Goal: Transaction & Acquisition: Book appointment/travel/reservation

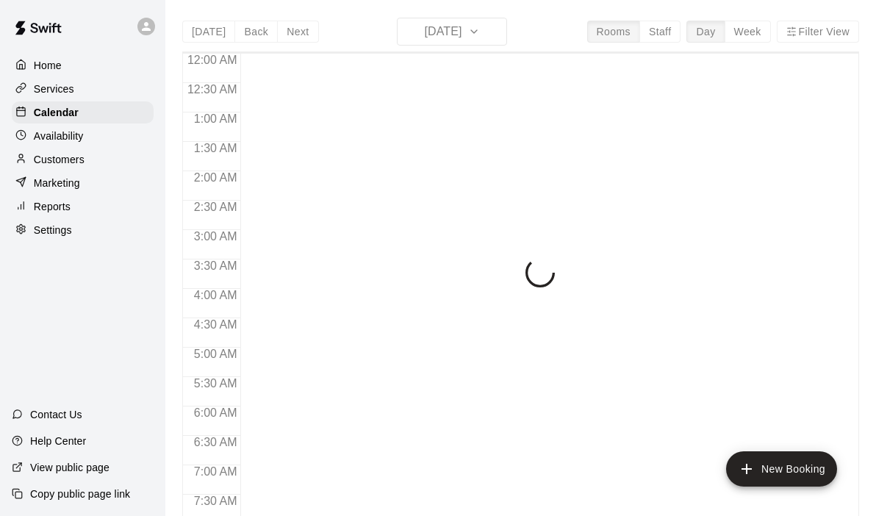
scroll to position [788, 0]
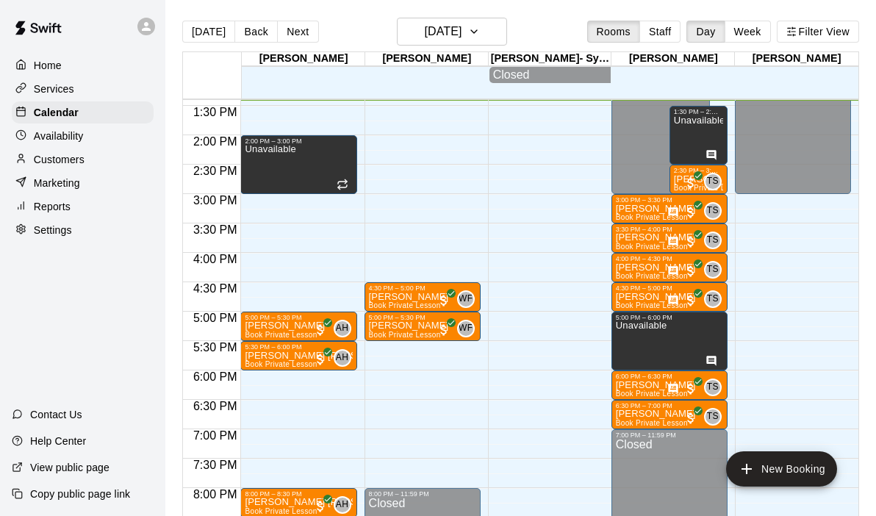
click at [276, 232] on div "12:00 AM – 9:00 AM Closed 2:00 PM – 3:00 PM Unavailable 5:00 PM – 5:30 PM [PERS…" at bounding box center [298, 17] width 116 height 1411
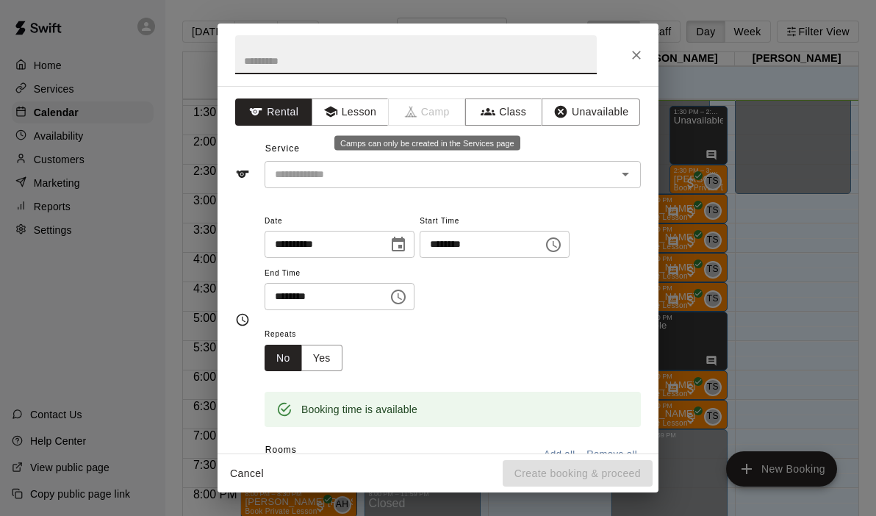
click at [370, 107] on button "Lesson" at bounding box center [350, 111] width 77 height 27
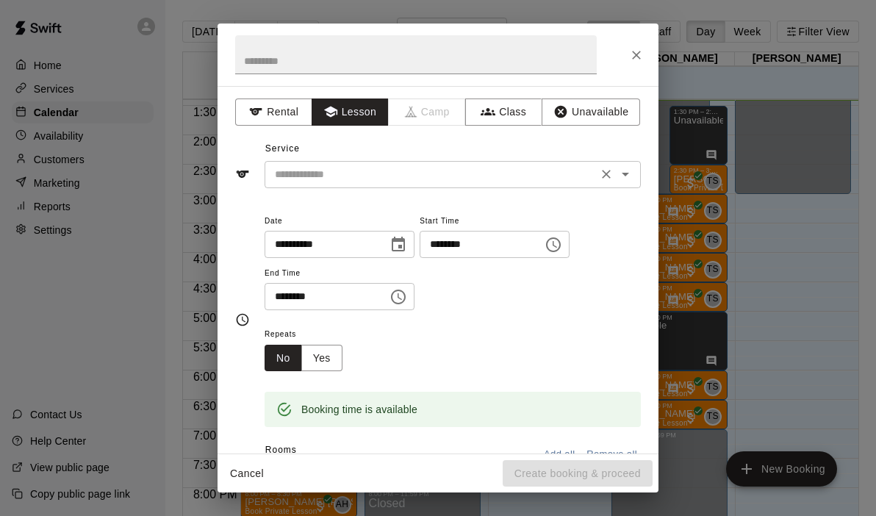
click at [630, 173] on icon "Open" at bounding box center [626, 174] width 18 height 18
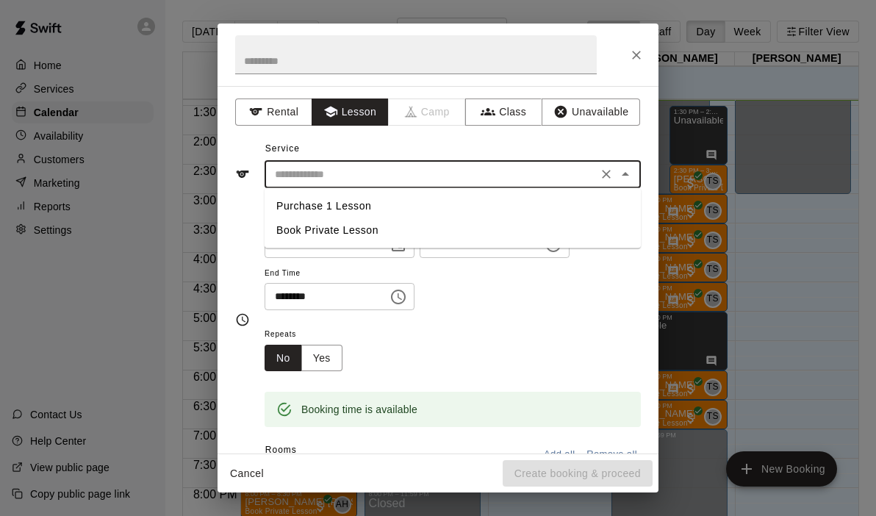
click at [337, 227] on li "Book Private Lesson" at bounding box center [453, 230] width 376 height 24
type input "**********"
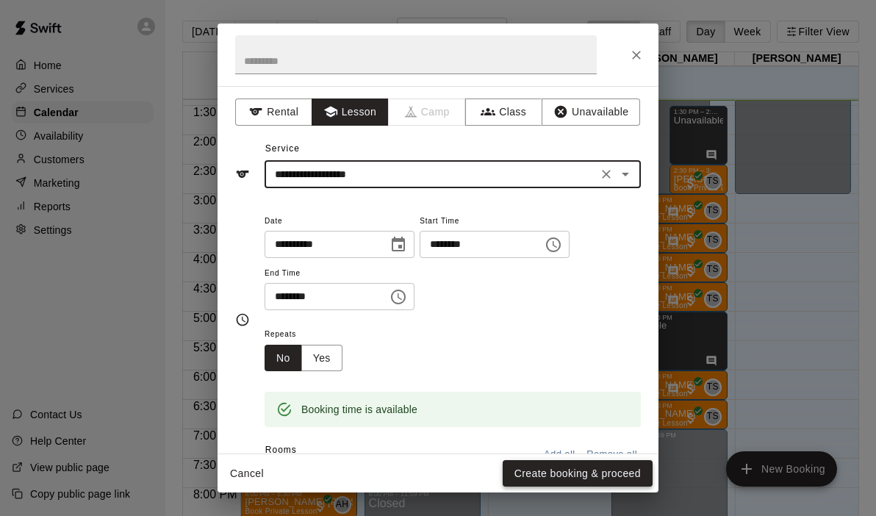
click at [537, 475] on button "Create booking & proceed" at bounding box center [578, 473] width 150 height 27
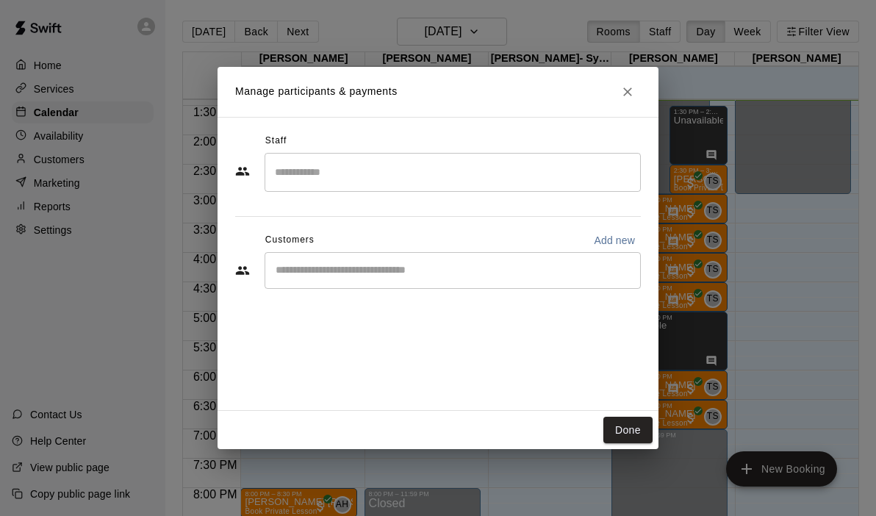
click at [544, 151] on div "Staff" at bounding box center [438, 141] width 406 height 24
click at [494, 173] on input "Search staff" at bounding box center [452, 172] width 363 height 26
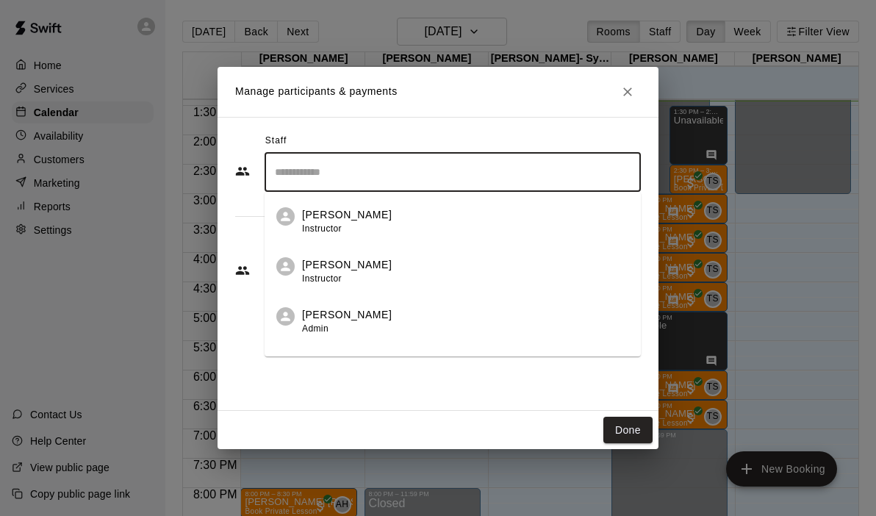
scroll to position [85, 0]
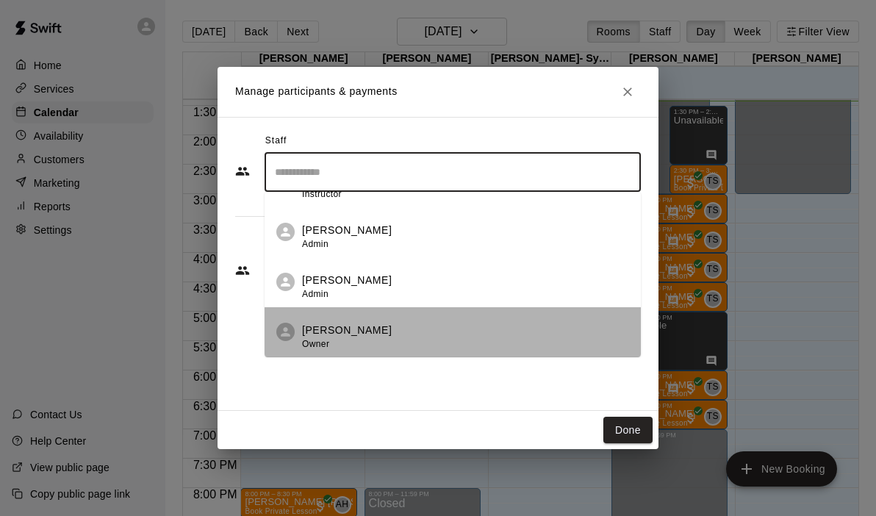
click at [345, 330] on p "[PERSON_NAME]" at bounding box center [347, 330] width 90 height 15
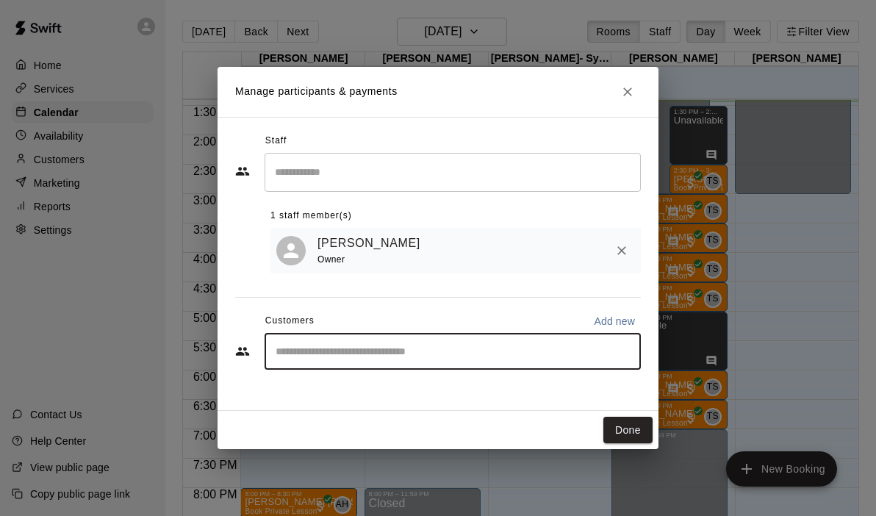
click at [351, 348] on input "Start typing to search customers..." at bounding box center [452, 351] width 363 height 15
type input "*******"
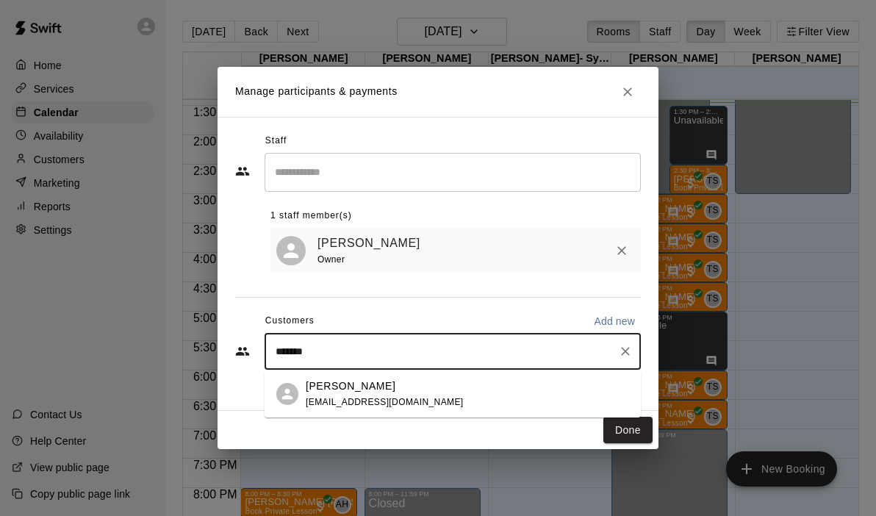
click at [342, 397] on span "[EMAIL_ADDRESS][DOMAIN_NAME]" at bounding box center [385, 402] width 158 height 10
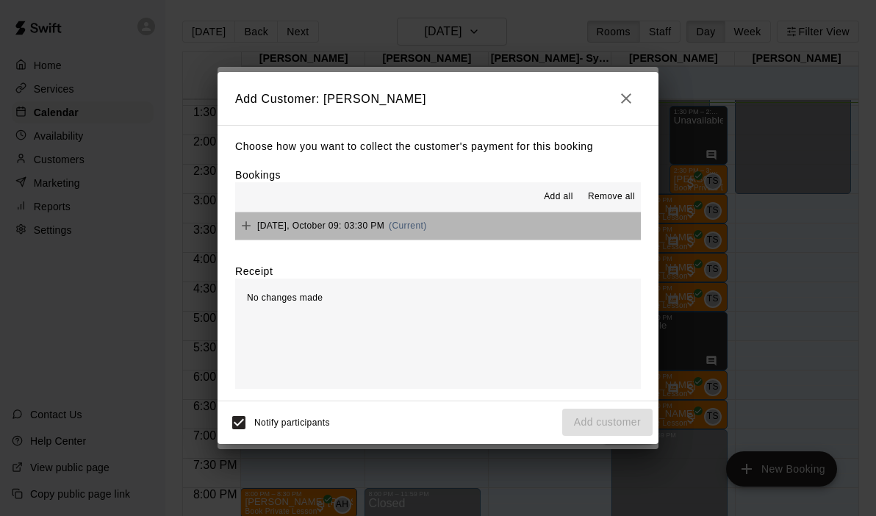
click at [463, 218] on button "[DATE], October 09: 03:30 PM (Current)" at bounding box center [438, 225] width 406 height 27
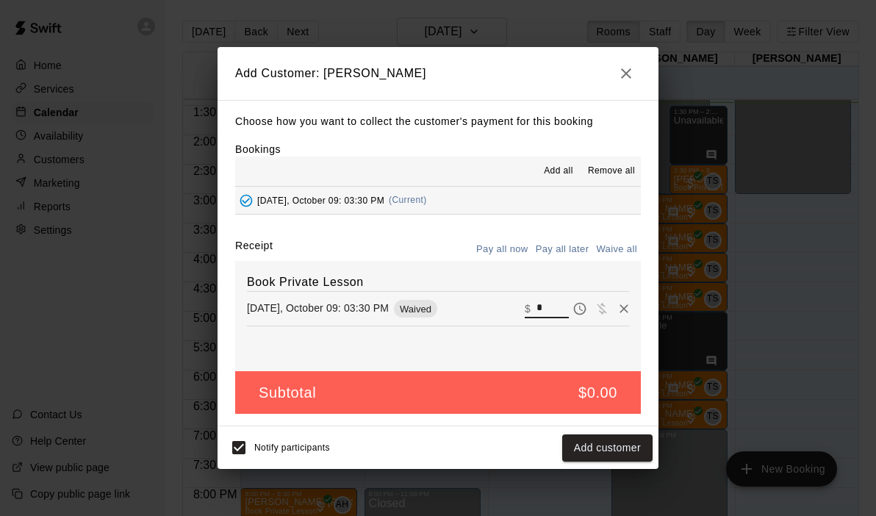
click at [553, 308] on input "*" at bounding box center [553, 308] width 32 height 19
type input "**"
click at [621, 449] on button "Checkout" at bounding box center [618, 447] width 69 height 27
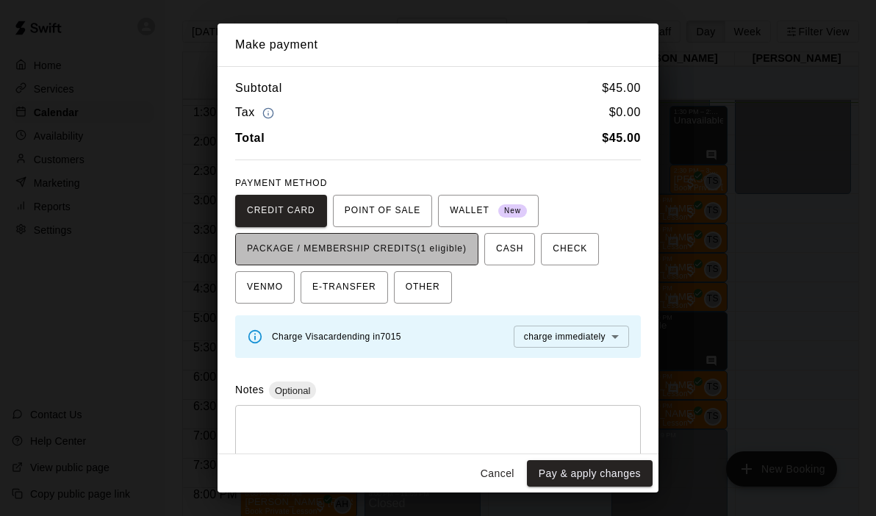
click at [466, 248] on span "PACKAGE / MEMBERSHIP CREDITS (1 eligible)" at bounding box center [357, 249] width 220 height 24
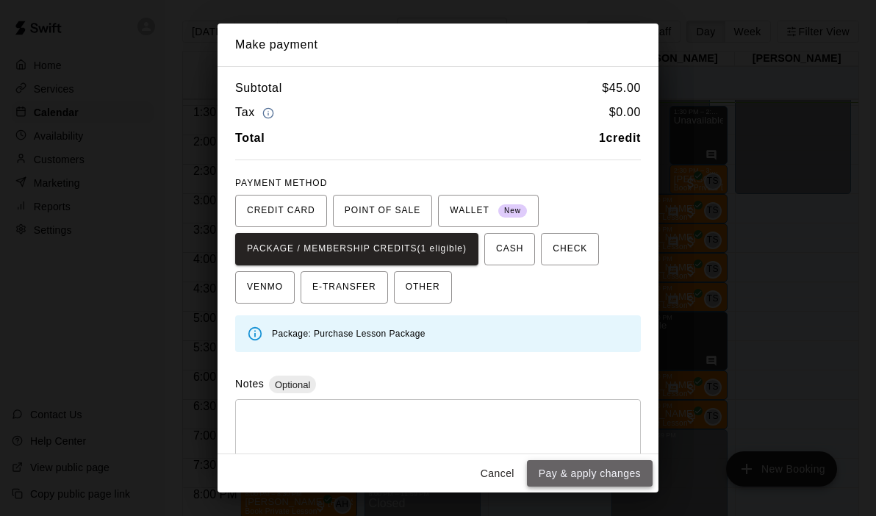
click at [581, 473] on button "Pay & apply changes" at bounding box center [590, 473] width 126 height 27
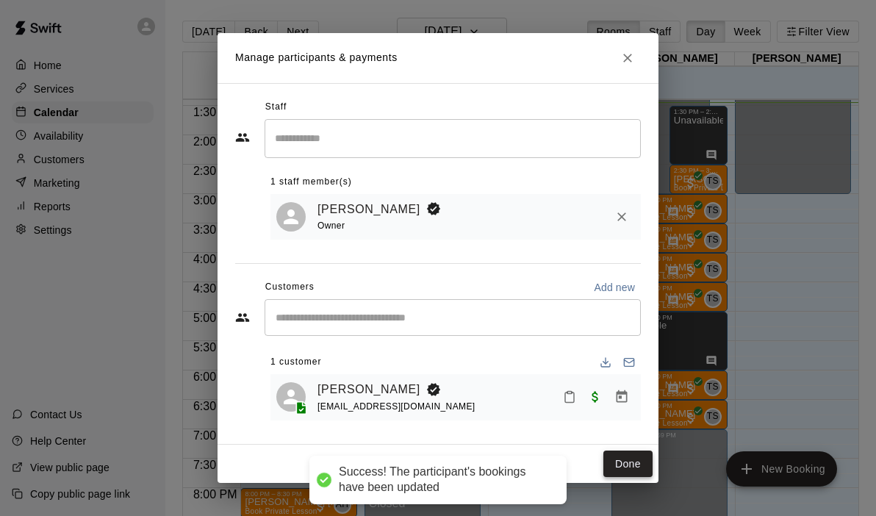
click at [625, 461] on button "Done" at bounding box center [627, 464] width 49 height 27
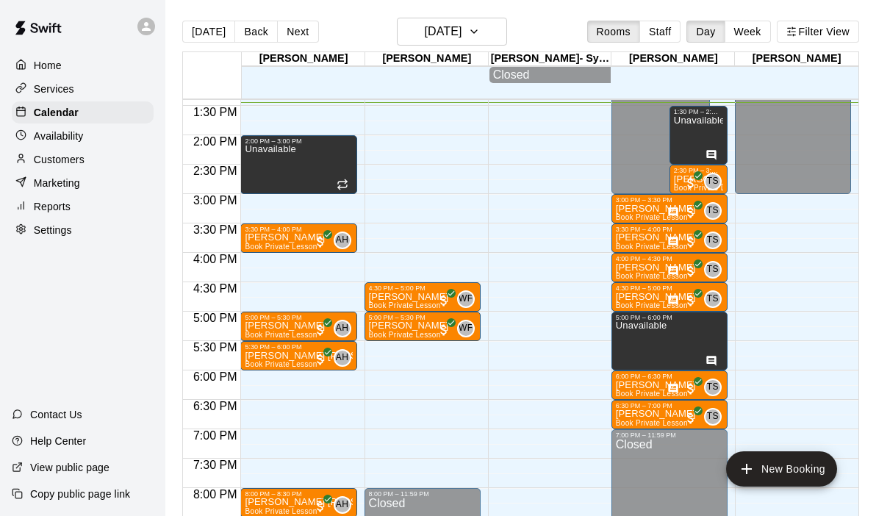
click at [265, 287] on div "12:00 AM – 9:00 AM Closed 2:00 PM – 3:00 PM Unavailable 3:30 PM – 4:00 PM [PERS…" at bounding box center [298, 17] width 116 height 1411
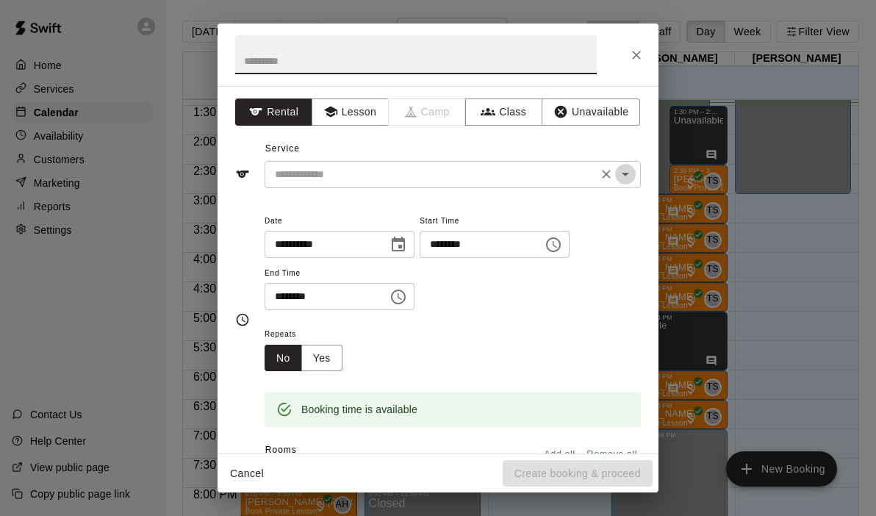
click at [626, 173] on icon "Open" at bounding box center [625, 175] width 7 height 4
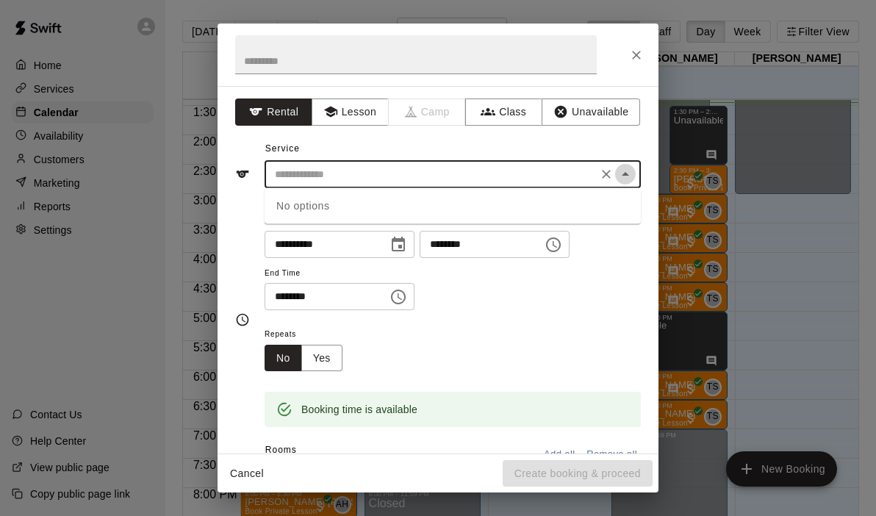
click at [626, 173] on icon "Close" at bounding box center [626, 174] width 18 height 18
click at [626, 173] on icon "Open" at bounding box center [625, 175] width 7 height 4
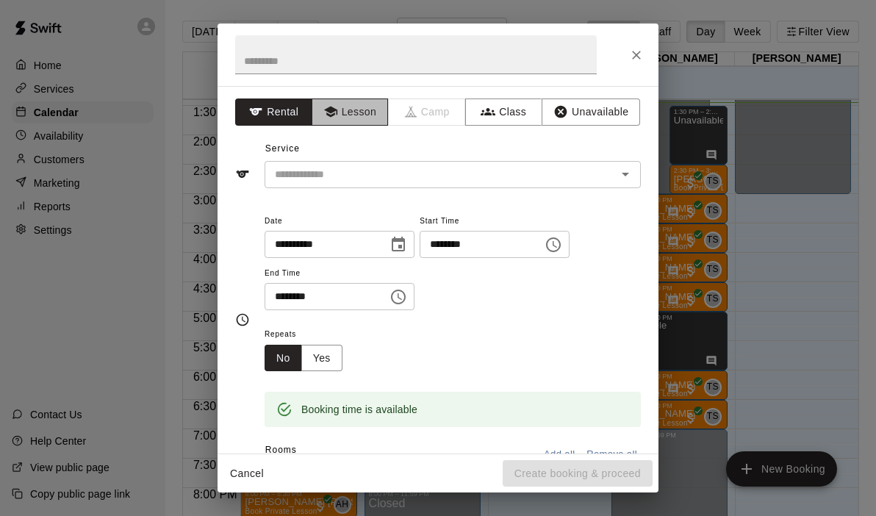
click at [359, 109] on button "Lesson" at bounding box center [350, 111] width 77 height 27
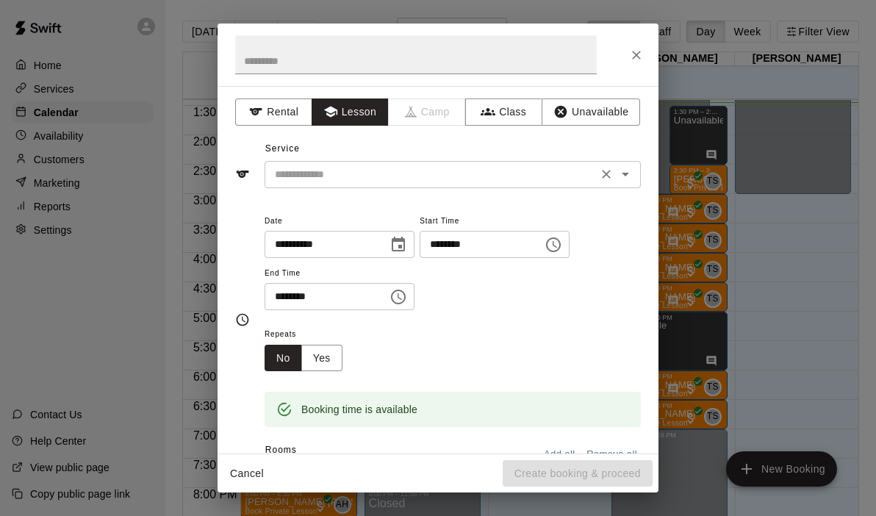
click at [629, 172] on icon "Open" at bounding box center [626, 174] width 18 height 18
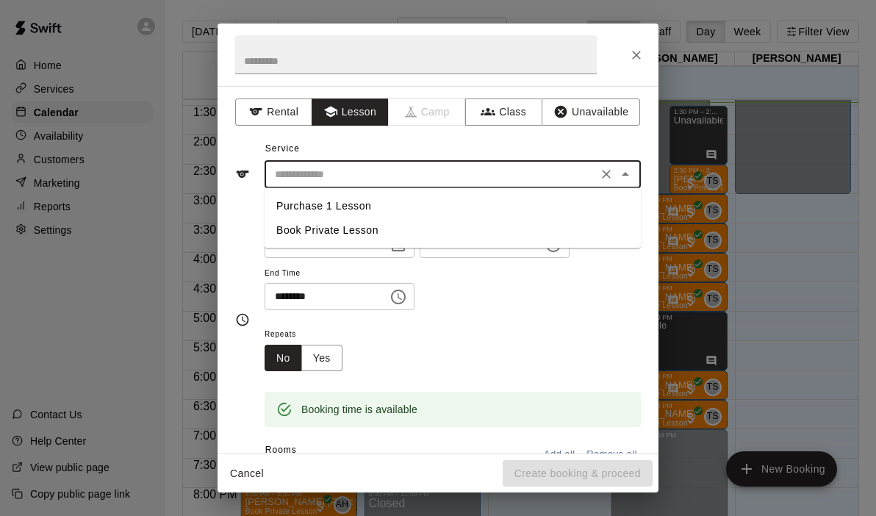
click at [342, 228] on li "Book Private Lesson" at bounding box center [453, 230] width 376 height 24
type input "**********"
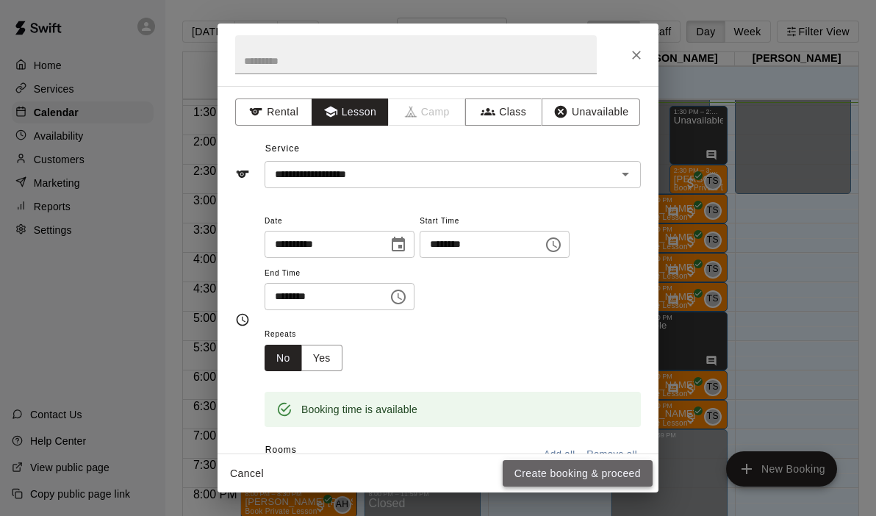
click at [535, 476] on button "Create booking & proceed" at bounding box center [578, 473] width 150 height 27
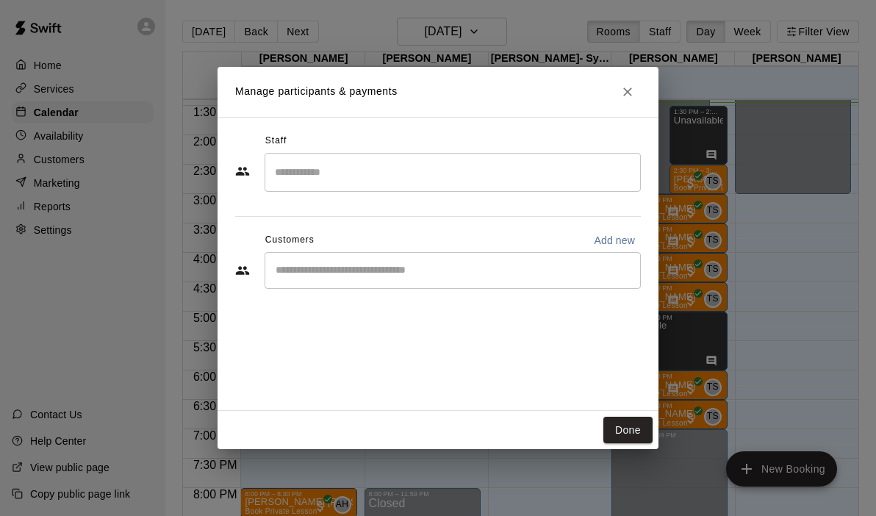
click at [334, 177] on input "Search staff" at bounding box center [452, 172] width 363 height 26
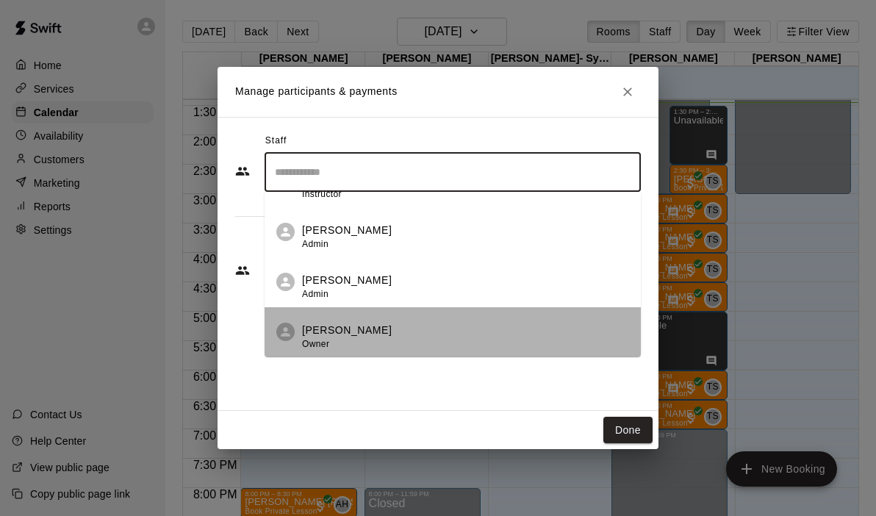
click at [331, 331] on p "[PERSON_NAME]" at bounding box center [347, 330] width 90 height 15
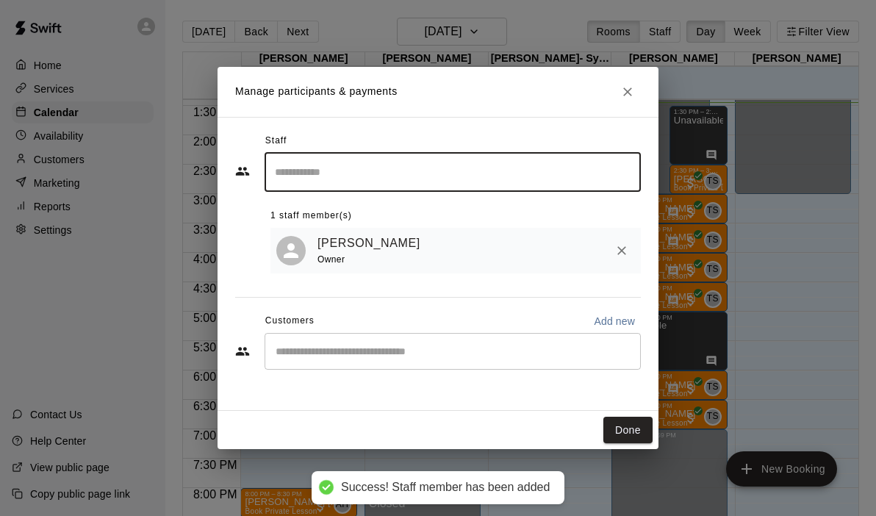
click at [327, 361] on div "​" at bounding box center [453, 351] width 376 height 37
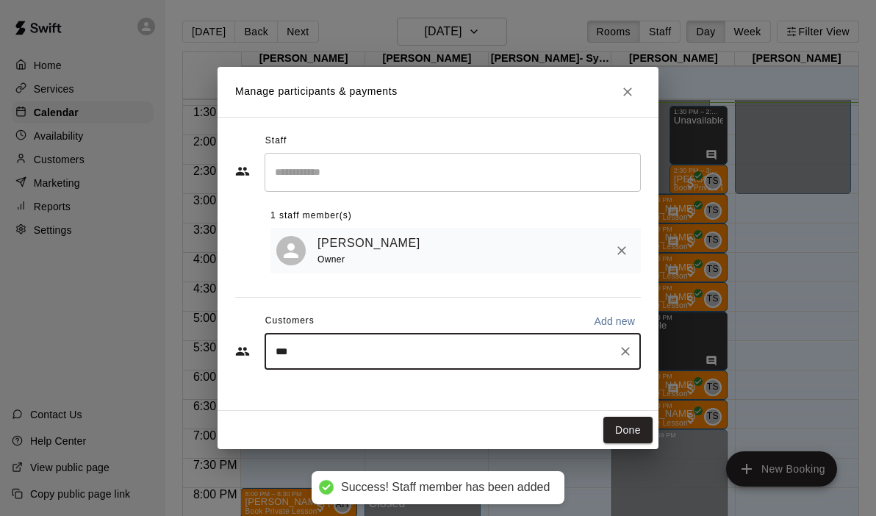
type input "****"
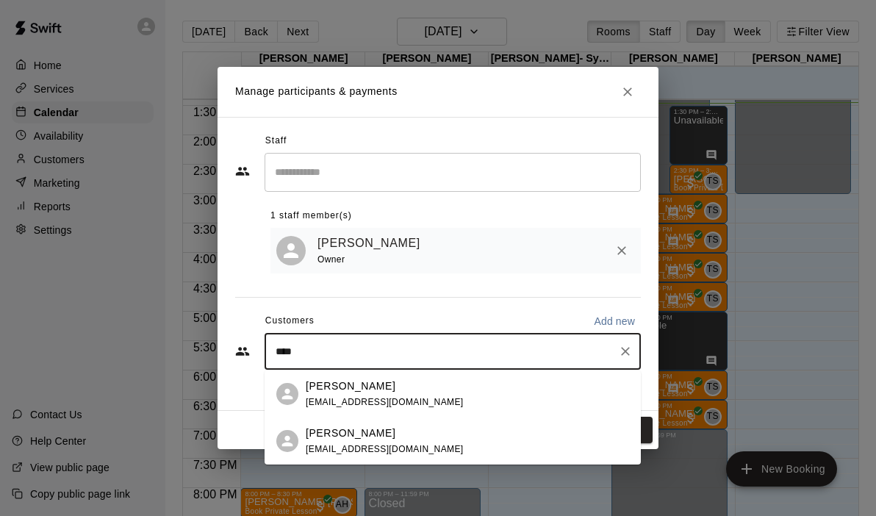
click at [341, 393] on div "[PERSON_NAME] [EMAIL_ADDRESS][DOMAIN_NAME]" at bounding box center [385, 395] width 158 height 32
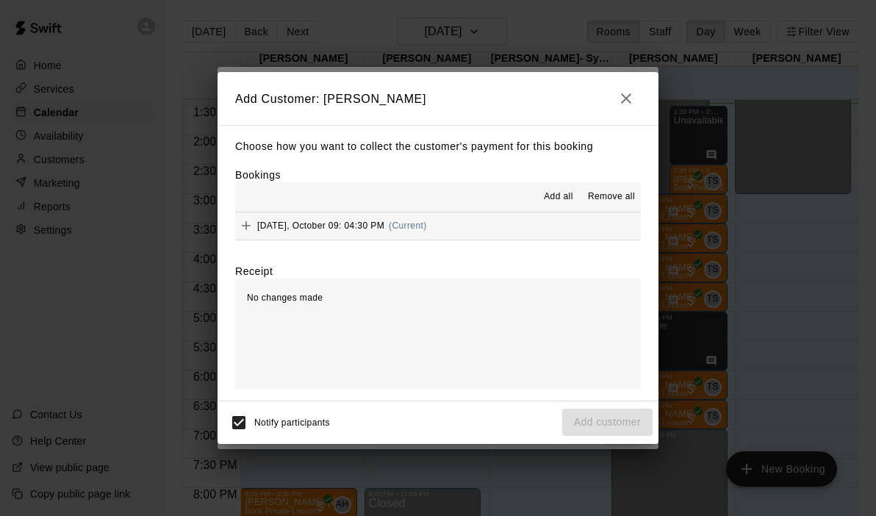
click at [514, 222] on button "[DATE], October 09: 04:30 PM (Current)" at bounding box center [438, 225] width 406 height 27
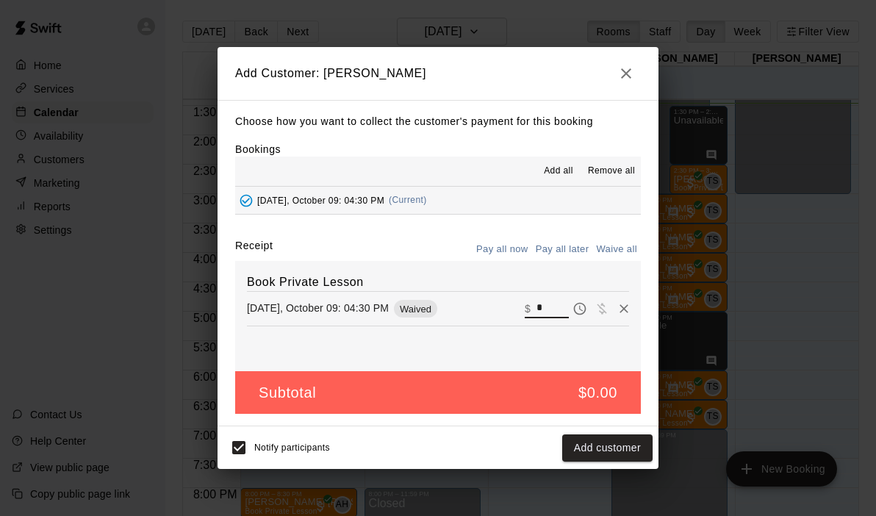
click at [556, 311] on input "*" at bounding box center [553, 308] width 32 height 19
type input "**"
click at [624, 447] on button "Checkout" at bounding box center [618, 447] width 69 height 27
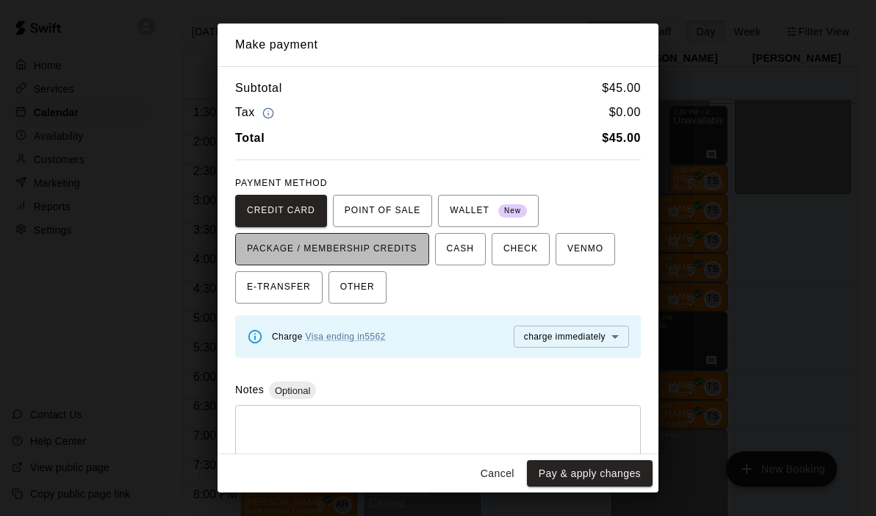
click at [412, 261] on span "PACKAGE / MEMBERSHIP CREDITS" at bounding box center [332, 249] width 171 height 24
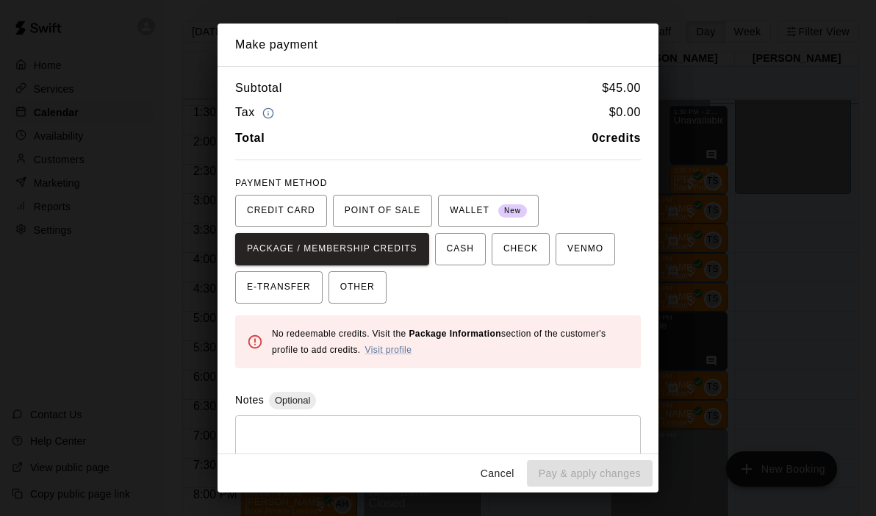
click at [513, 470] on button "Cancel" at bounding box center [497, 473] width 47 height 27
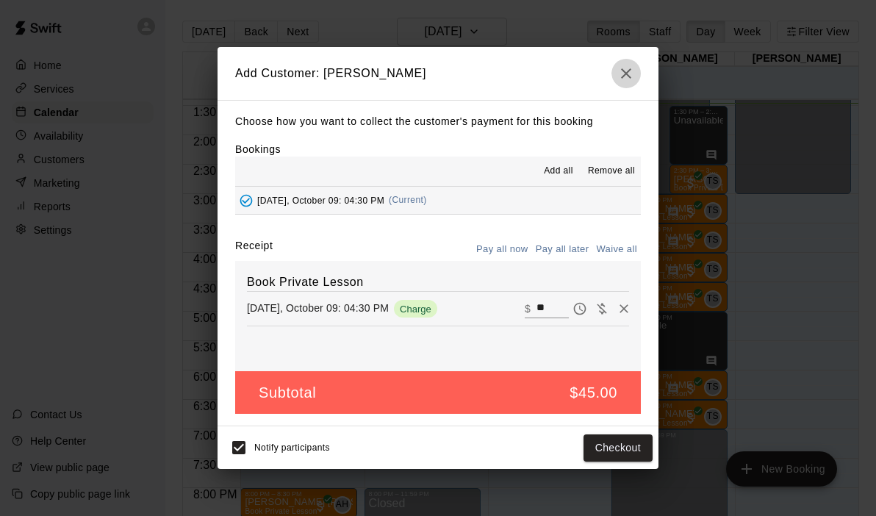
click at [626, 77] on icon "button" at bounding box center [626, 74] width 18 height 18
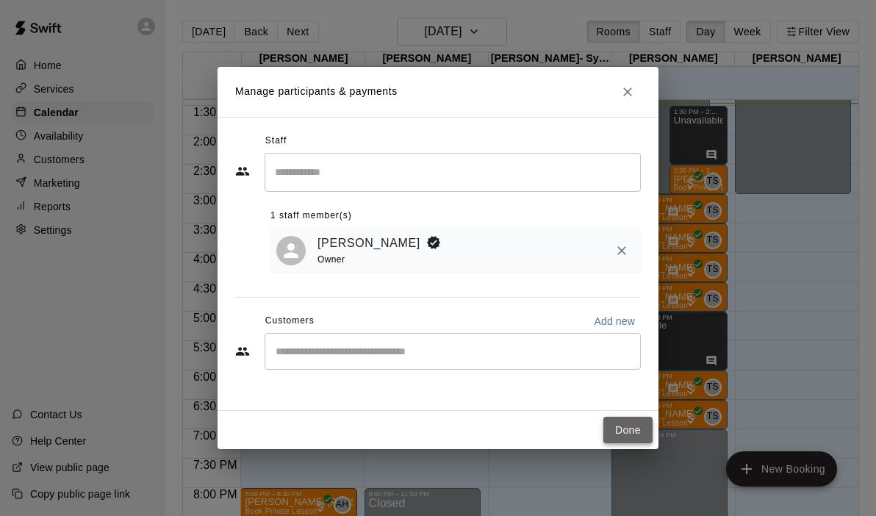
click at [637, 434] on button "Done" at bounding box center [627, 430] width 49 height 27
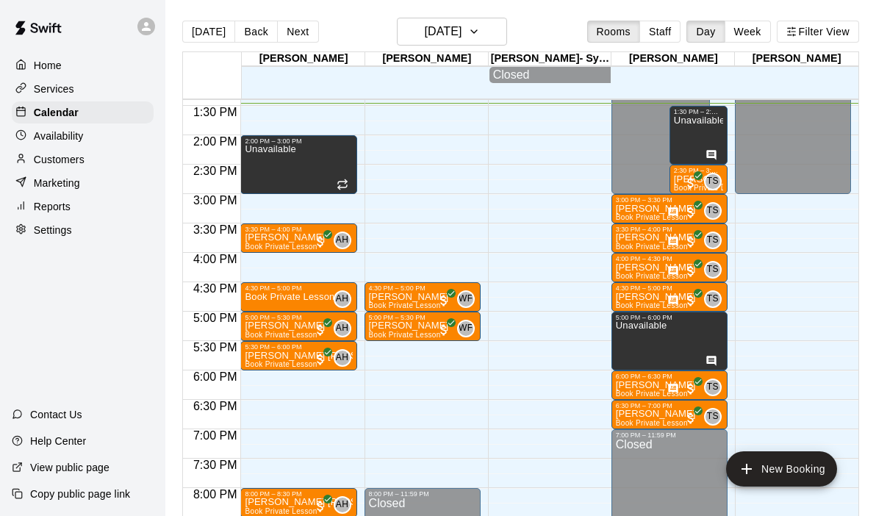
click at [279, 378] on div "12:00 AM – 9:00 AM Closed 2:00 PM – 3:00 PM Unavailable 3:30 PM – 4:00 PM [PERS…" at bounding box center [298, 17] width 116 height 1411
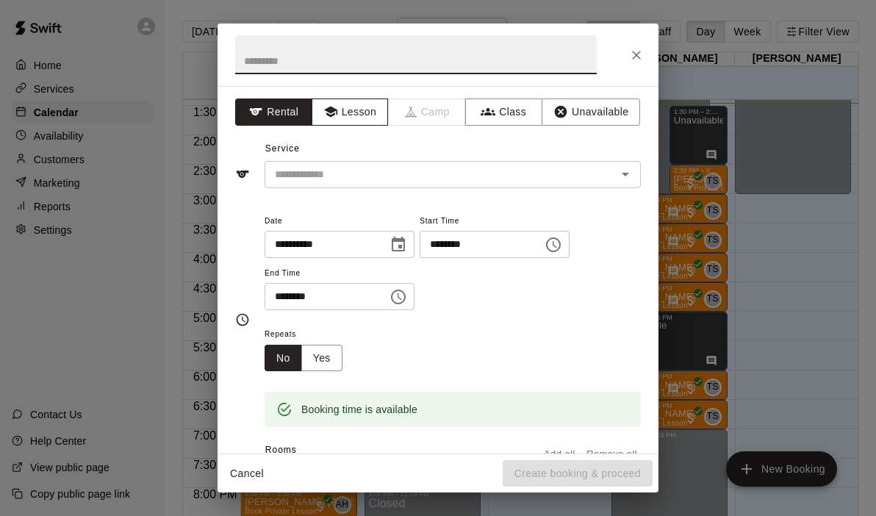
click at [355, 110] on button "Lesson" at bounding box center [350, 111] width 77 height 27
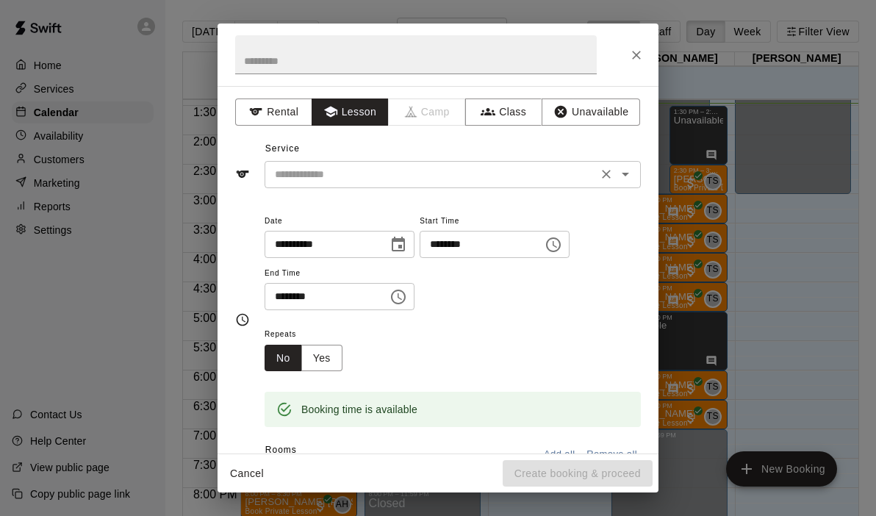
click at [632, 171] on icon "Open" at bounding box center [626, 174] width 18 height 18
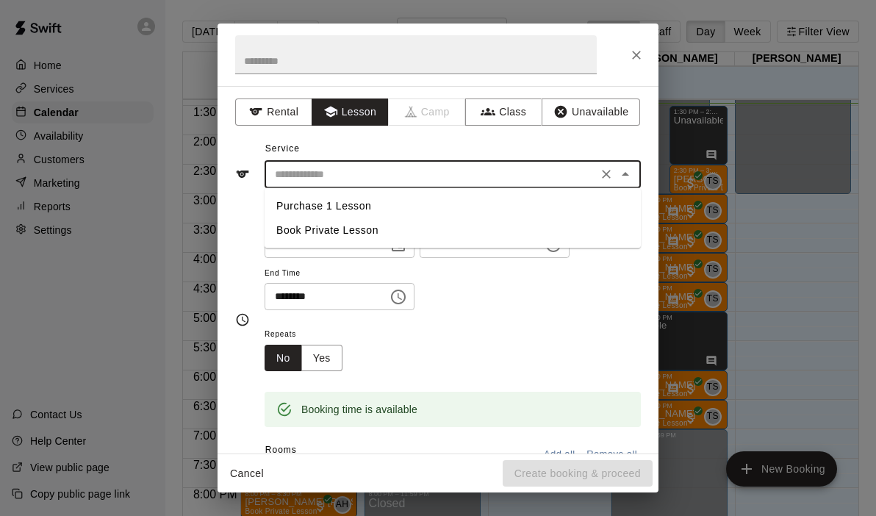
click at [417, 237] on li "Book Private Lesson" at bounding box center [453, 230] width 376 height 24
type input "**********"
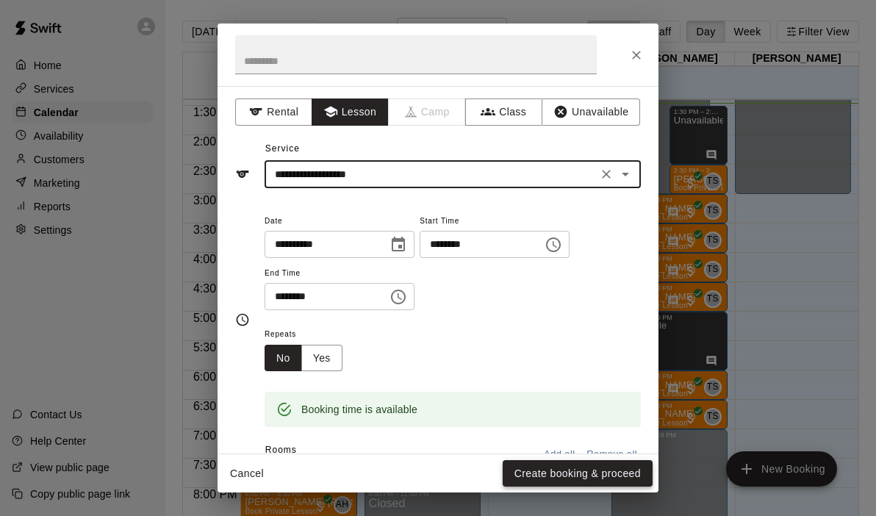
click at [575, 483] on button "Create booking & proceed" at bounding box center [578, 473] width 150 height 27
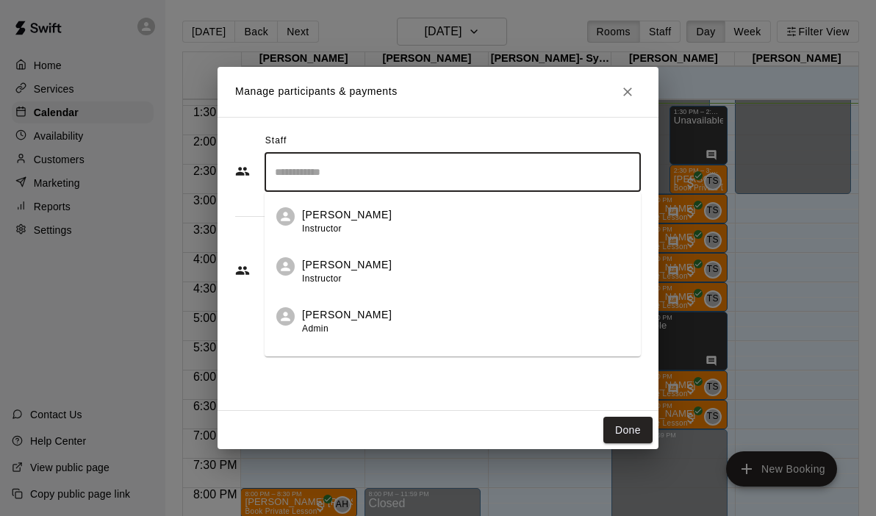
click at [296, 162] on input "Search staff" at bounding box center [452, 172] width 363 height 26
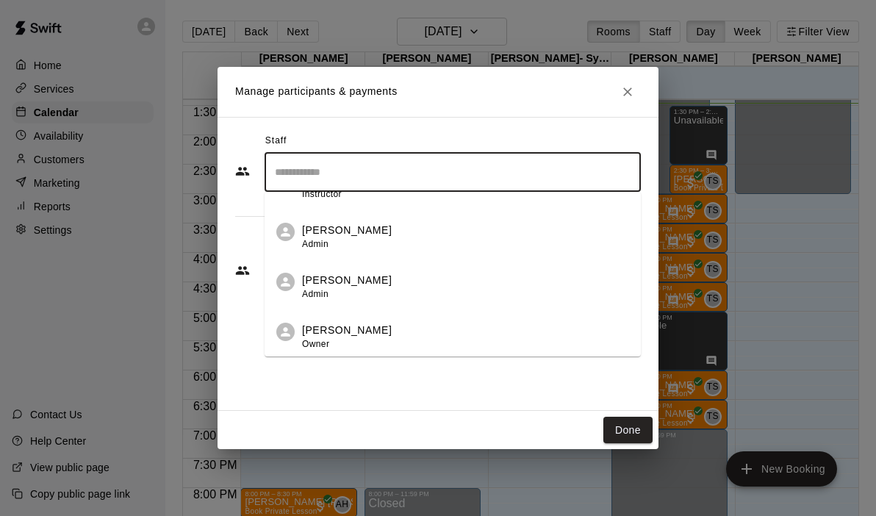
click at [347, 345] on div "[PERSON_NAME] Owner" at bounding box center [347, 337] width 90 height 29
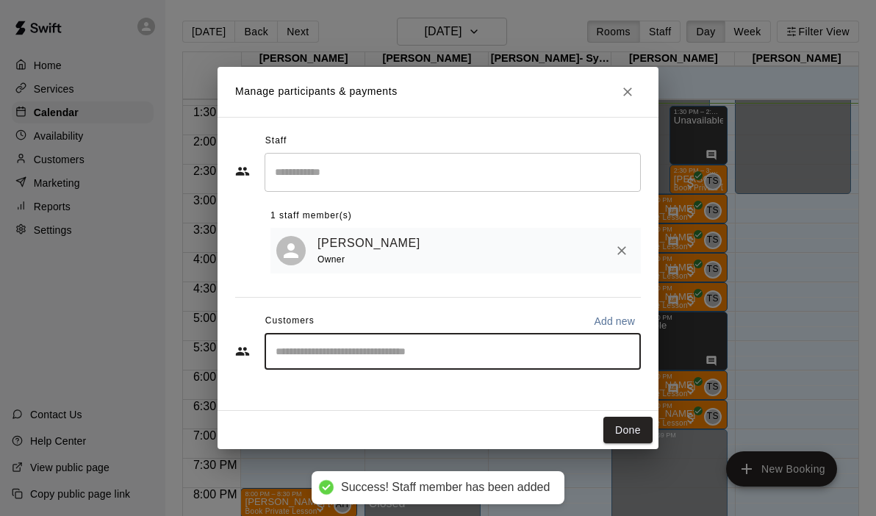
click at [340, 351] on input "Start typing to search customers..." at bounding box center [452, 351] width 363 height 15
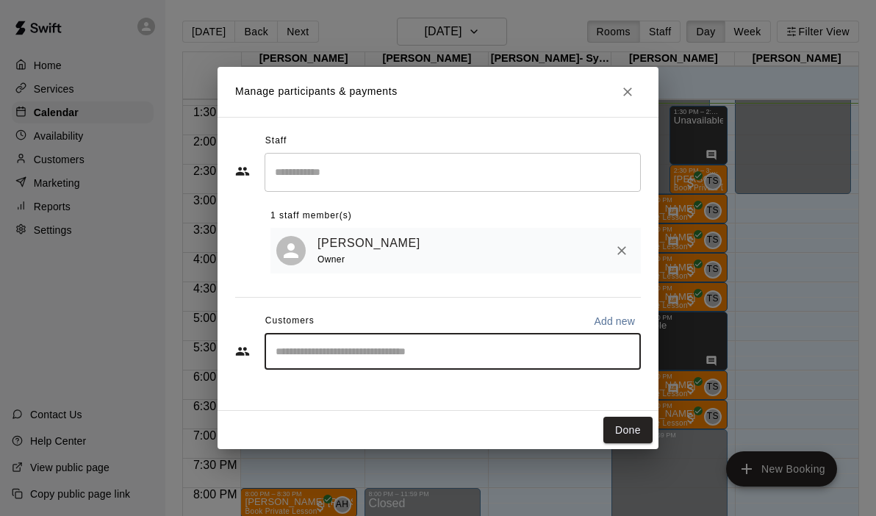
type input "*"
type input "****"
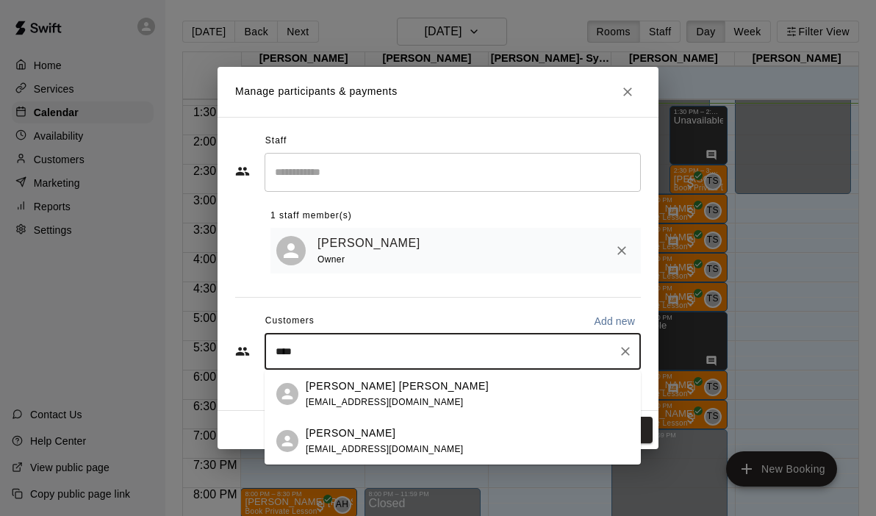
click at [326, 439] on p "[PERSON_NAME]" at bounding box center [351, 433] width 90 height 15
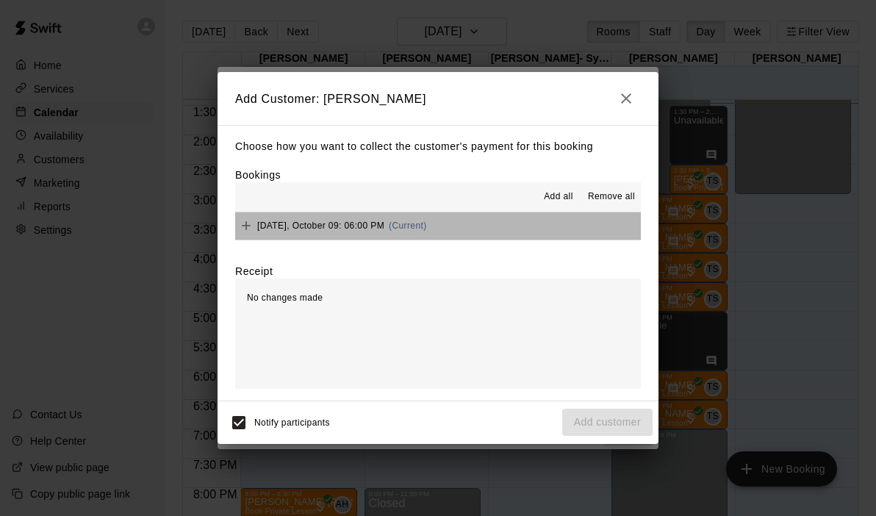
click at [462, 220] on button "[DATE], October 09: 06:00 PM (Current)" at bounding box center [438, 225] width 406 height 27
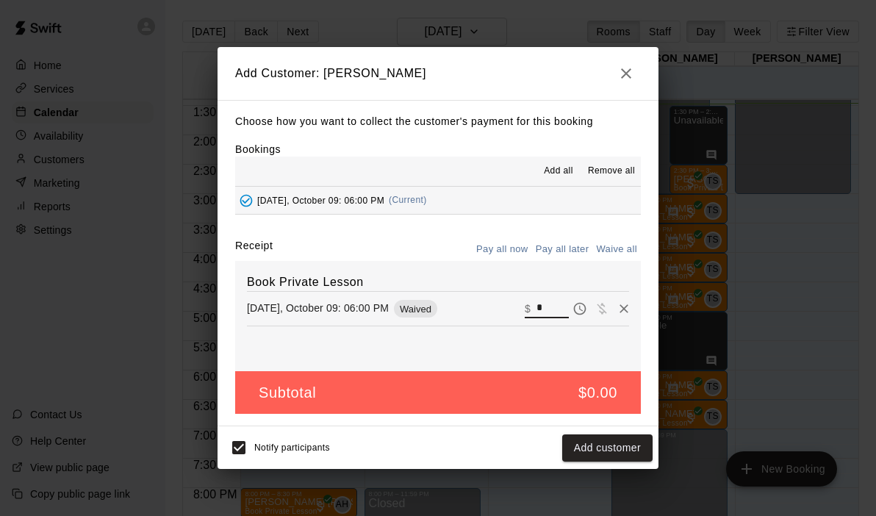
click at [543, 308] on input "*" at bounding box center [553, 308] width 32 height 19
type input "**"
click at [607, 448] on button "Checkout" at bounding box center [618, 447] width 69 height 27
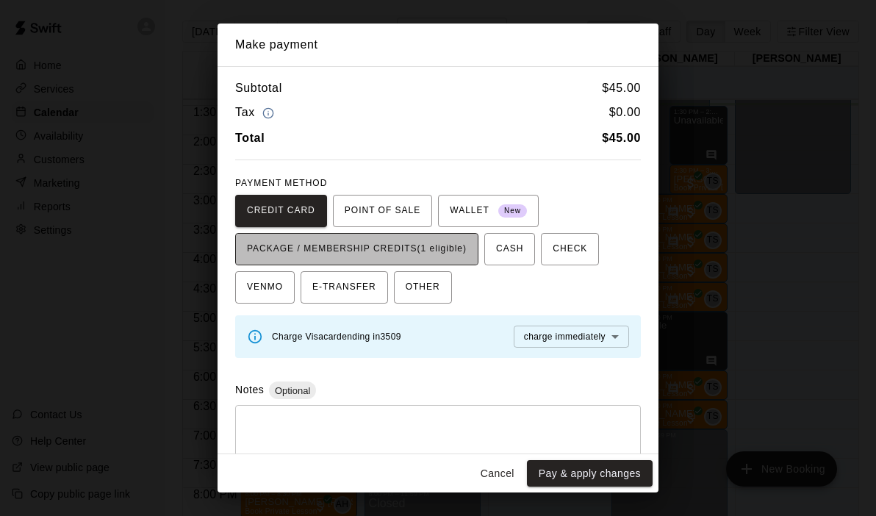
click at [434, 245] on span "PACKAGE / MEMBERSHIP CREDITS (1 eligible)" at bounding box center [357, 249] width 220 height 24
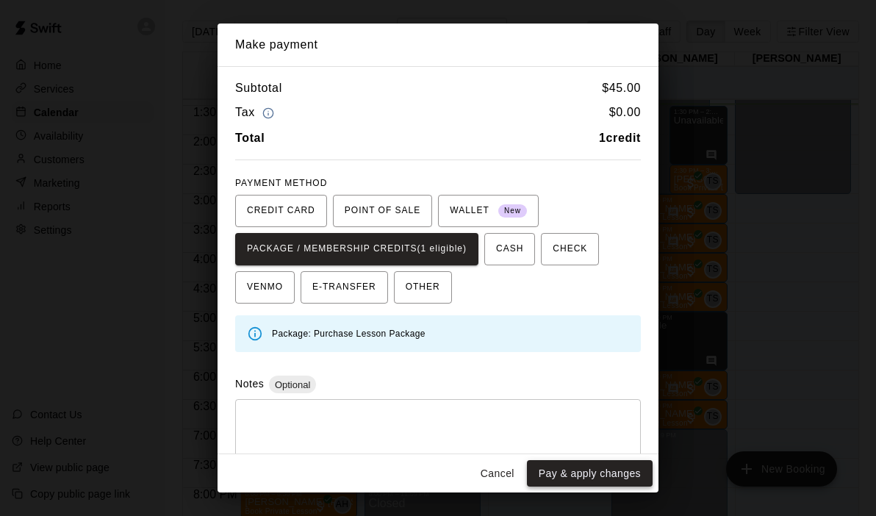
click at [553, 475] on button "Pay & apply changes" at bounding box center [590, 473] width 126 height 27
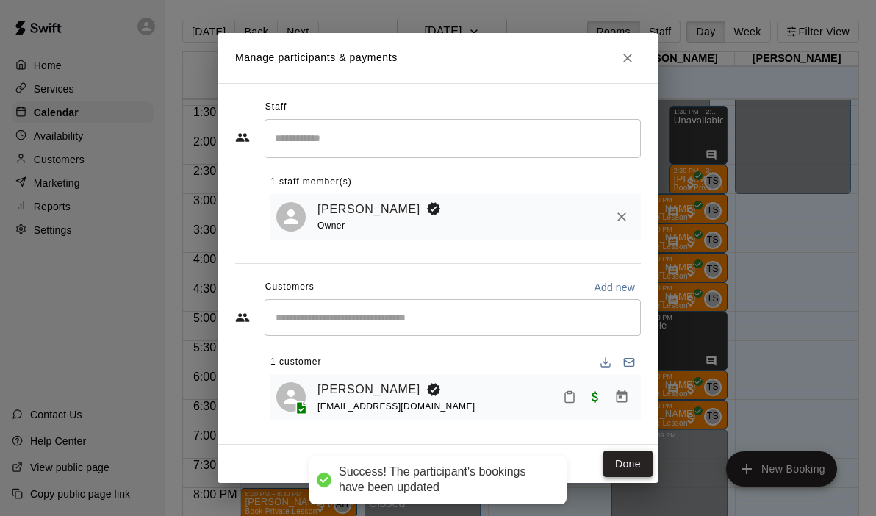
click at [639, 470] on button "Done" at bounding box center [627, 464] width 49 height 27
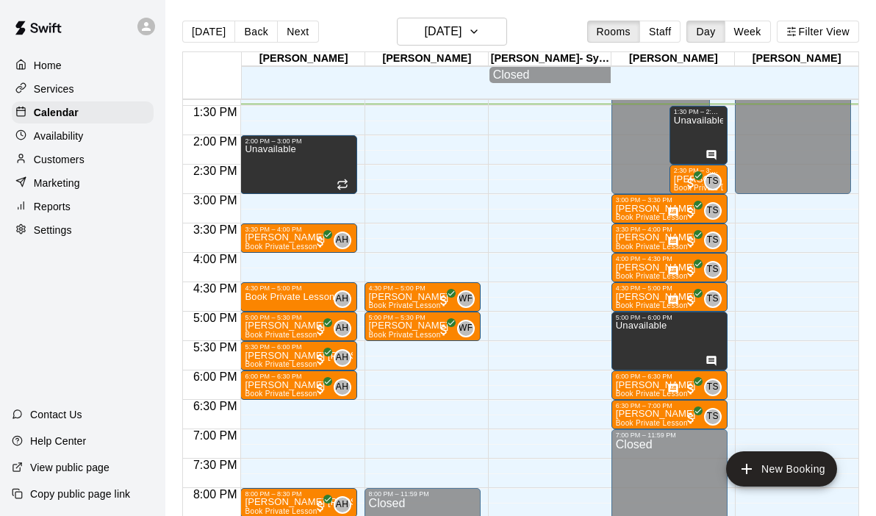
click at [282, 406] on div "12:00 AM – 9:00 AM Closed 2:00 PM – 3:00 PM Unavailable 3:30 PM – 4:00 PM [PERS…" at bounding box center [298, 17] width 116 height 1411
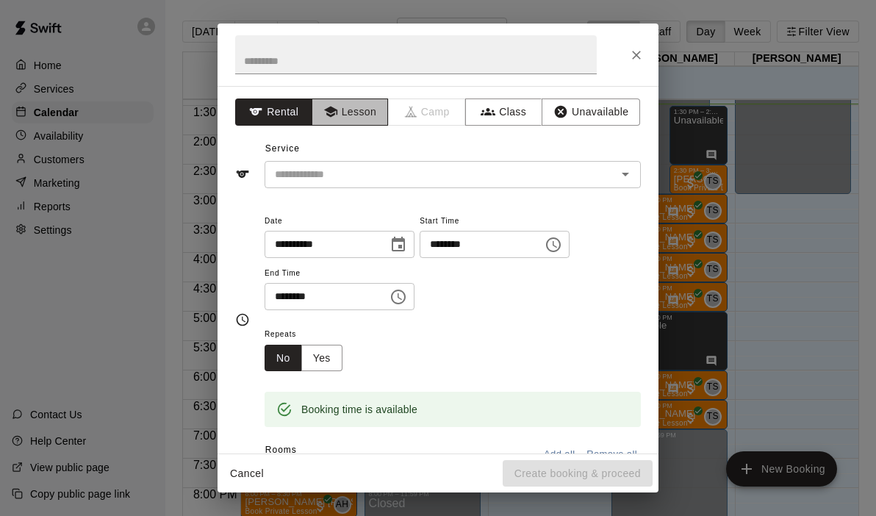
click at [348, 113] on button "Lesson" at bounding box center [350, 111] width 77 height 27
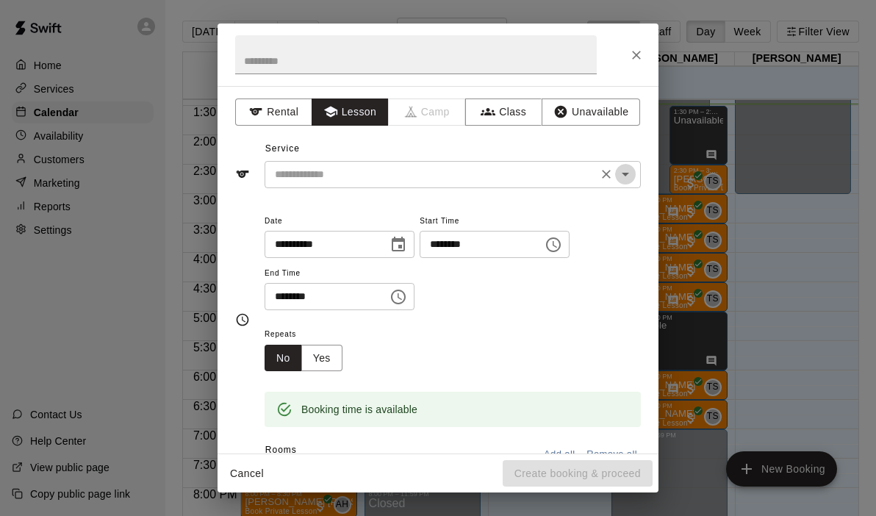
click at [624, 179] on icon "Open" at bounding box center [626, 174] width 18 height 18
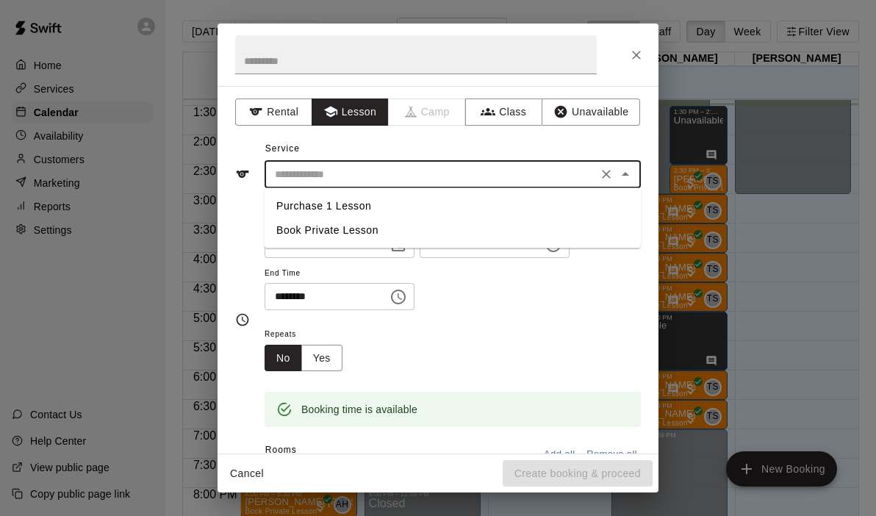
click at [353, 232] on li "Book Private Lesson" at bounding box center [453, 230] width 376 height 24
type input "**********"
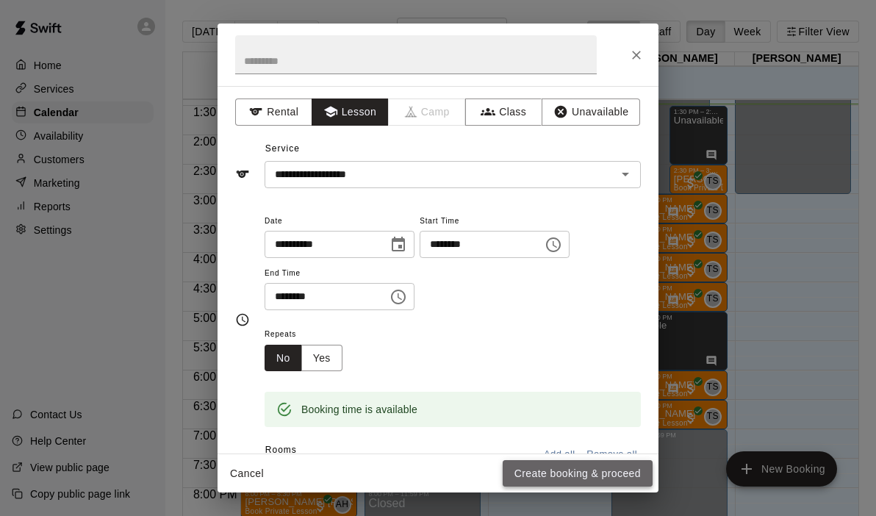
click at [557, 470] on button "Create booking & proceed" at bounding box center [578, 473] width 150 height 27
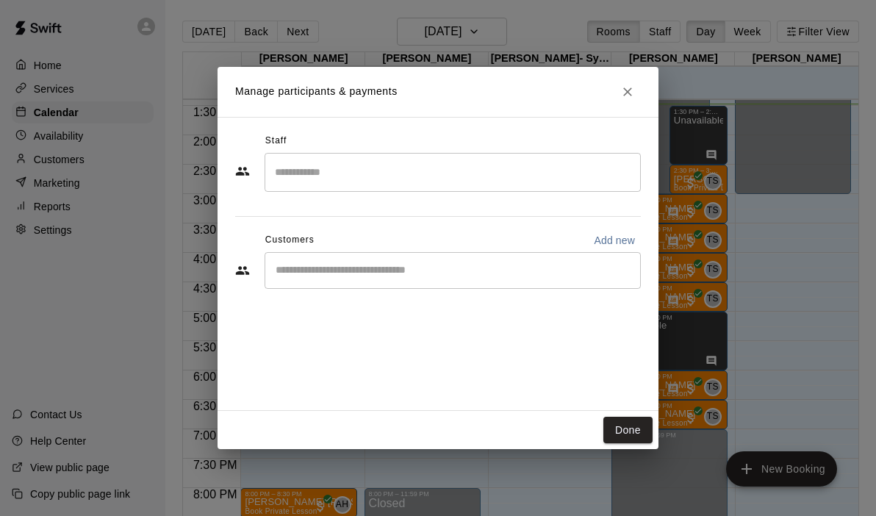
click at [344, 173] on input "Search staff" at bounding box center [452, 172] width 363 height 26
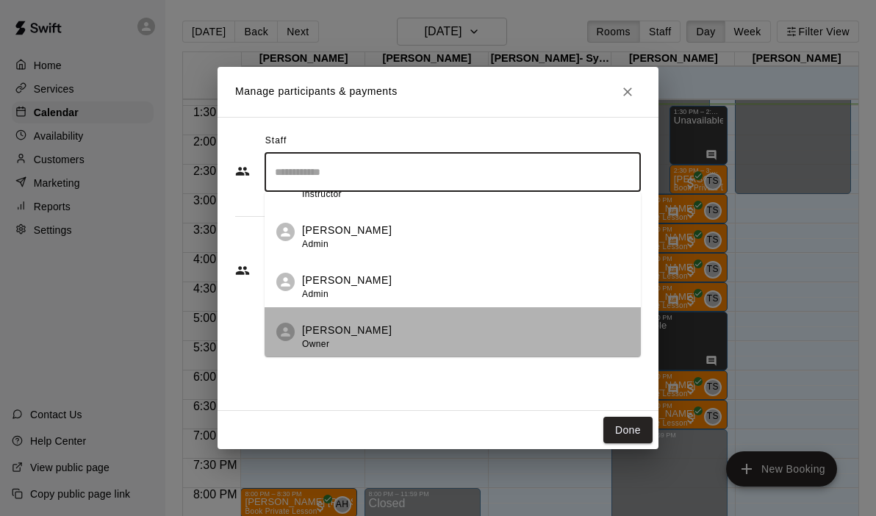
click at [327, 342] on span "Owner" at bounding box center [315, 344] width 27 height 10
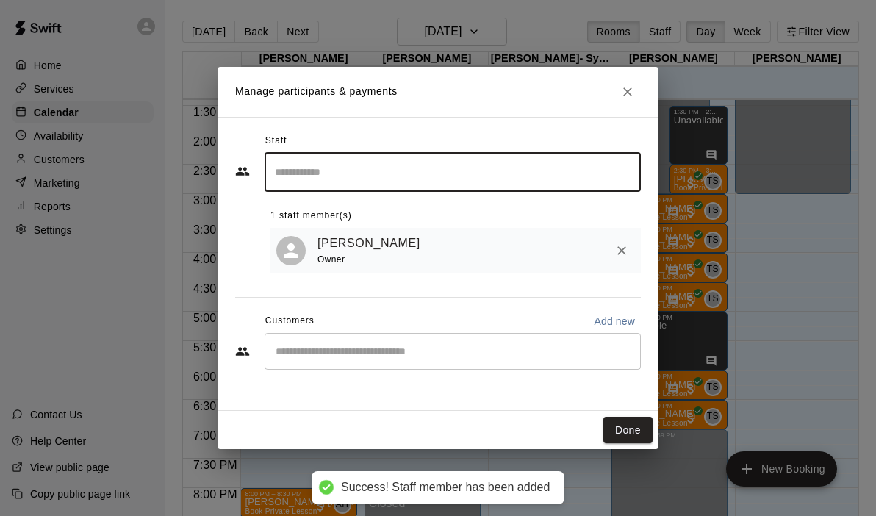
click at [323, 350] on input "Start typing to search customers..." at bounding box center [452, 351] width 363 height 15
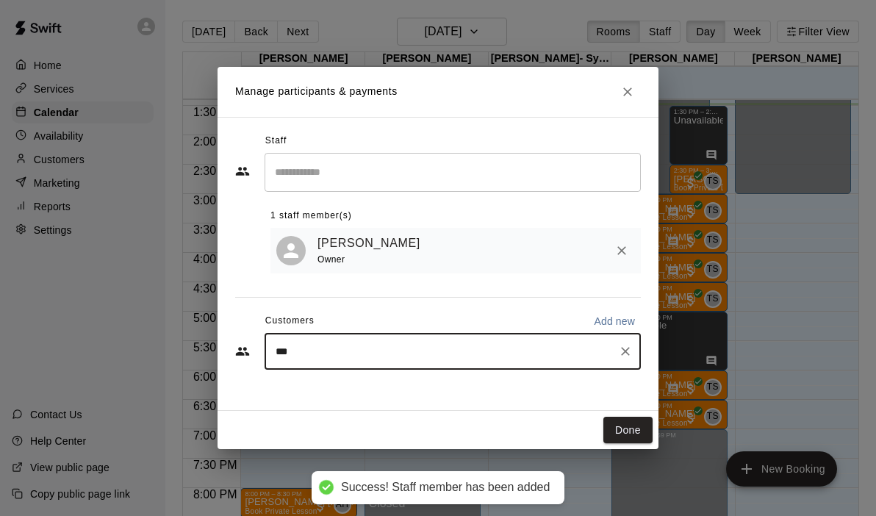
type input "****"
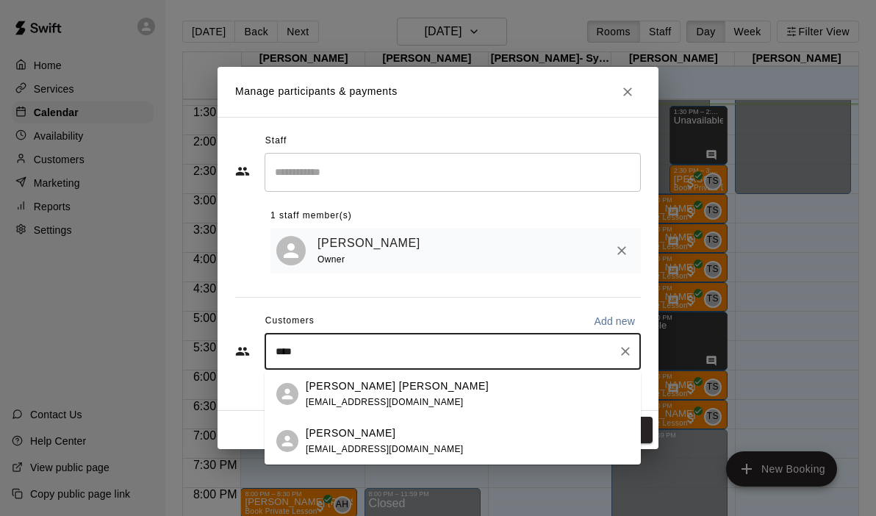
click at [316, 433] on p "[PERSON_NAME]" at bounding box center [351, 433] width 90 height 15
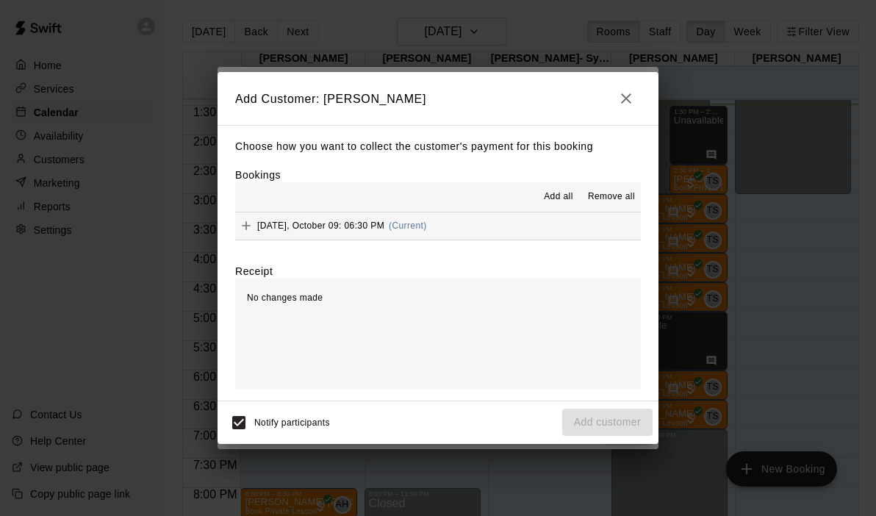
click at [476, 240] on div "Choose how you want to collect the customer's payment for this booking Bookings…" at bounding box center [438, 263] width 441 height 276
click at [472, 223] on button "[DATE], October 09: 06:30 PM (Current)" at bounding box center [438, 225] width 406 height 27
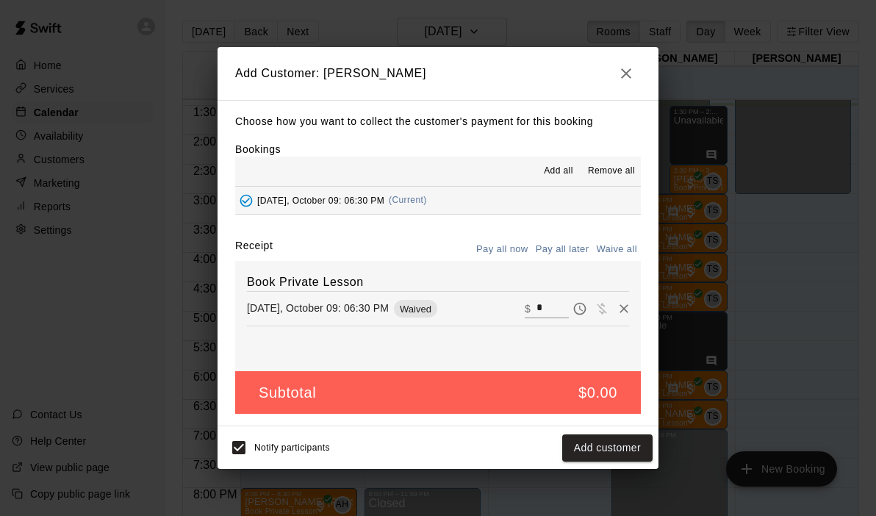
click at [556, 312] on input "*" at bounding box center [553, 308] width 32 height 19
type input "**"
click at [606, 453] on button "Checkout" at bounding box center [618, 447] width 69 height 27
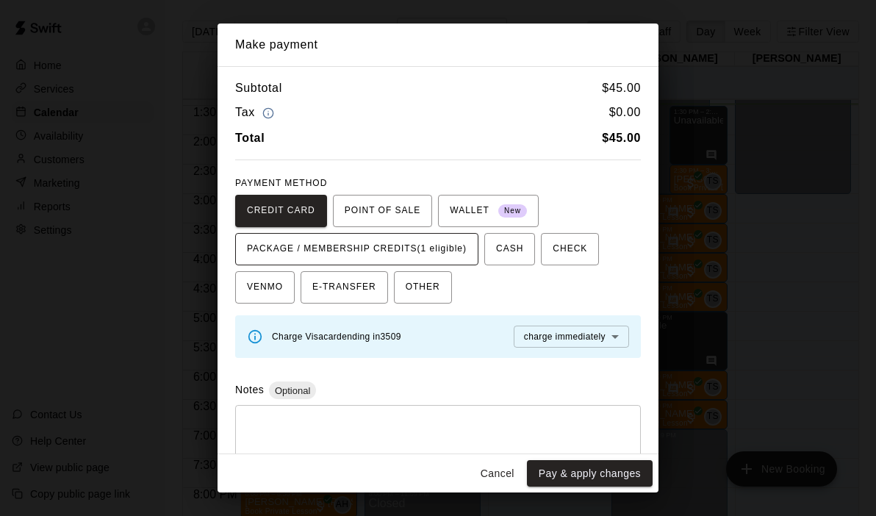
click at [401, 236] on button "PACKAGE / MEMBERSHIP CREDITS (1 eligible)" at bounding box center [356, 249] width 243 height 32
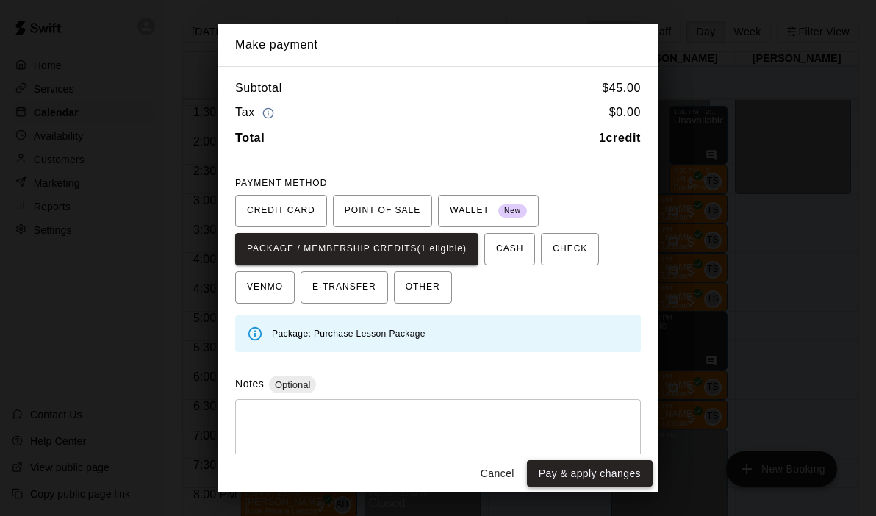
click at [577, 483] on button "Pay & apply changes" at bounding box center [590, 473] width 126 height 27
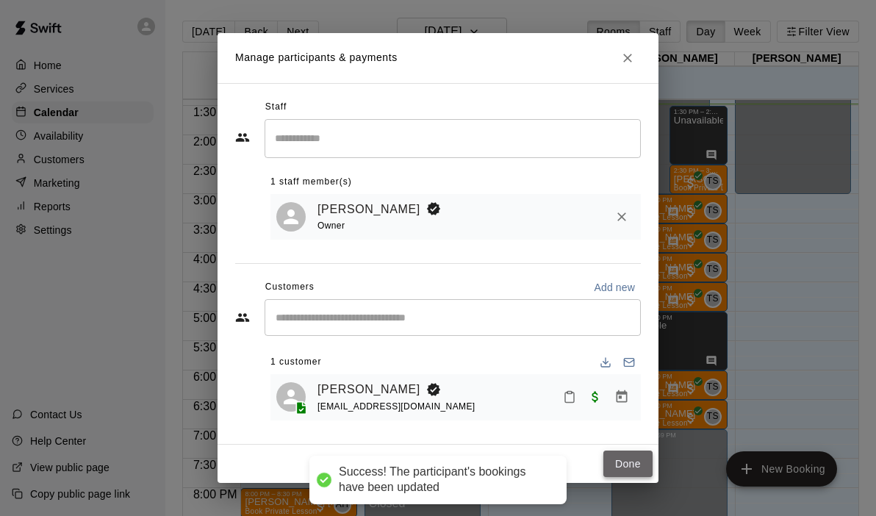
click at [631, 466] on button "Done" at bounding box center [627, 464] width 49 height 27
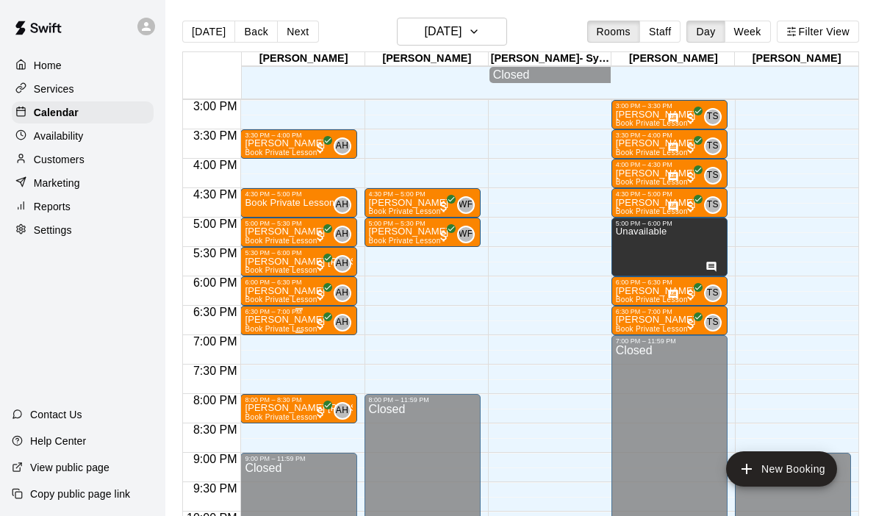
scroll to position [883, 0]
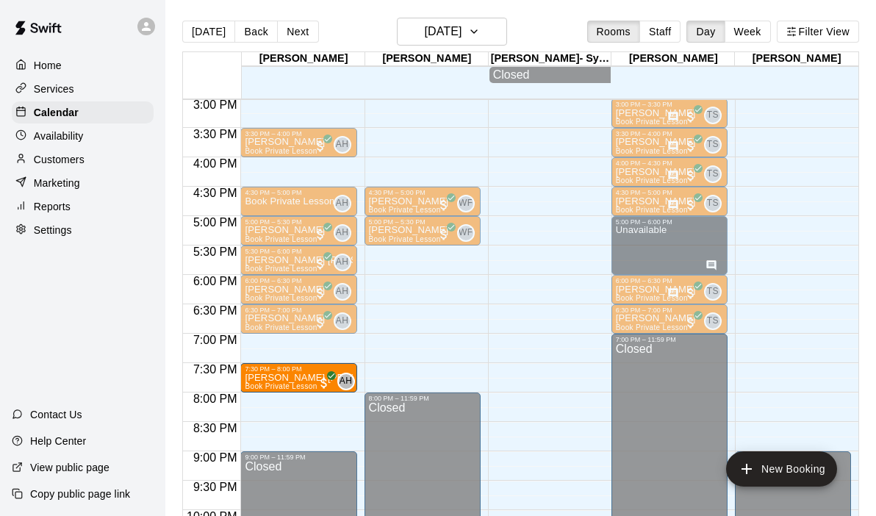
drag, startPoint x: 301, startPoint y: 399, endPoint x: 302, endPoint y: 379, distance: 20.6
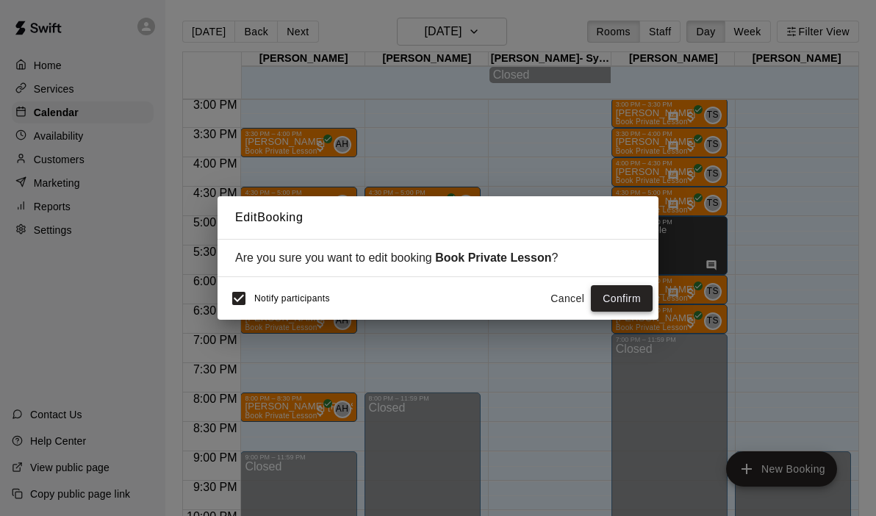
click at [608, 301] on button "Confirm" at bounding box center [622, 298] width 62 height 27
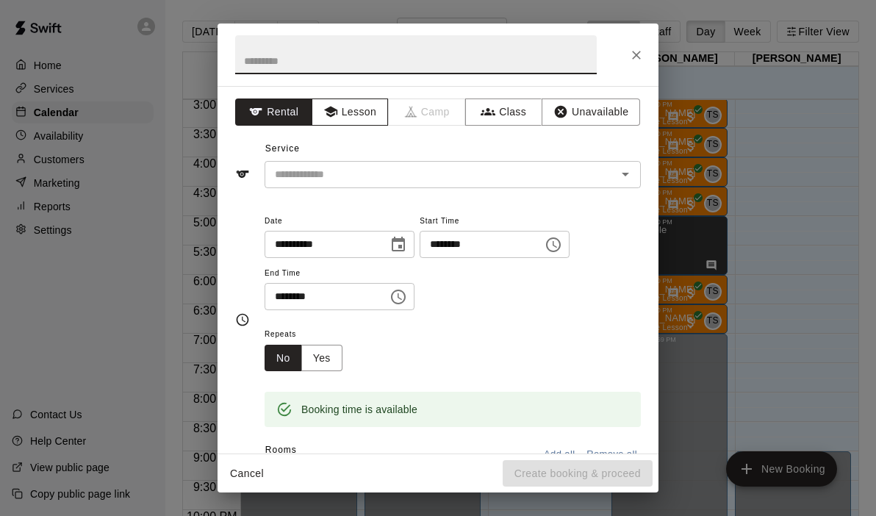
click at [361, 112] on button "Lesson" at bounding box center [350, 111] width 77 height 27
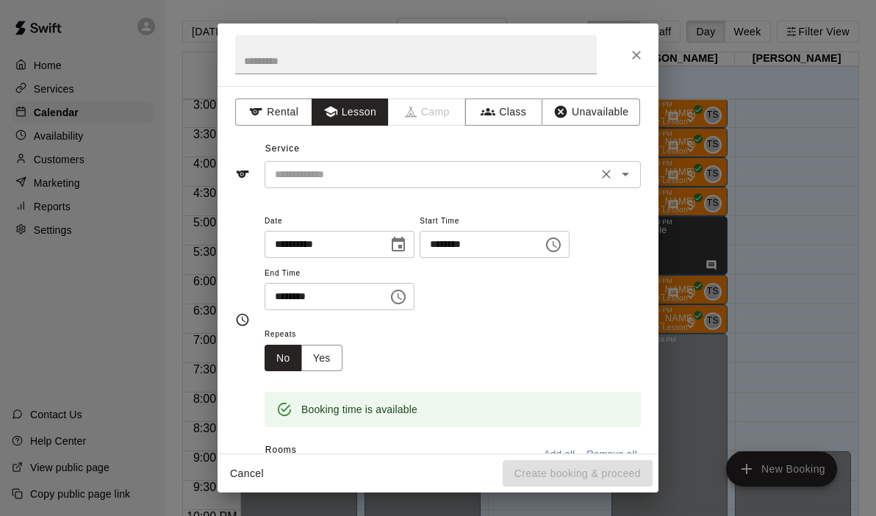
click at [628, 173] on icon "Open" at bounding box center [625, 175] width 7 height 4
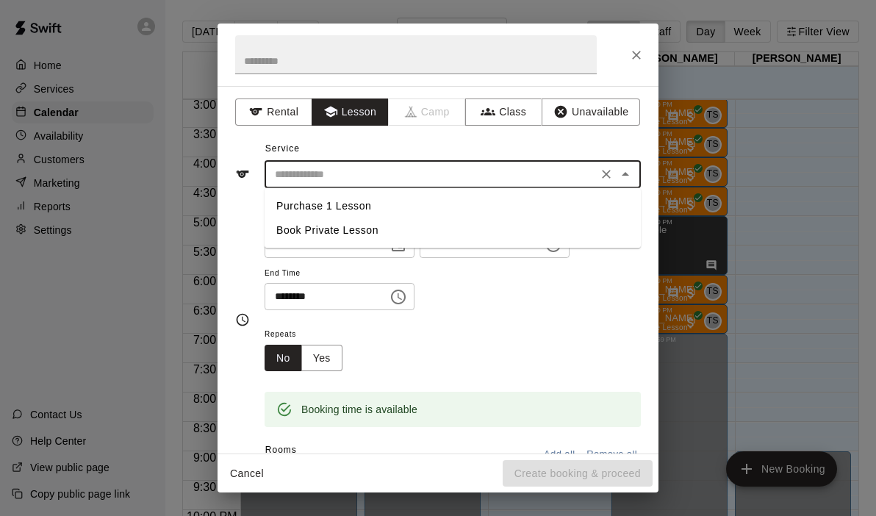
click at [331, 227] on li "Book Private Lesson" at bounding box center [453, 230] width 376 height 24
type input "**********"
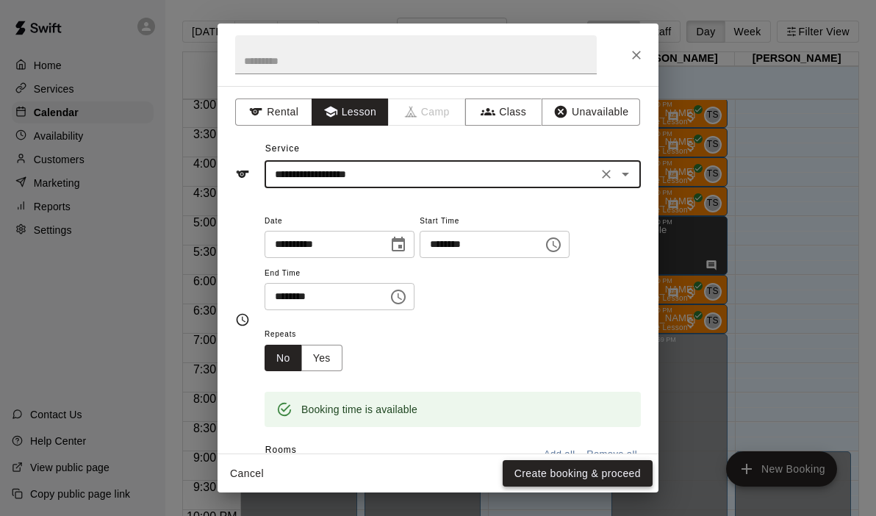
click at [537, 475] on button "Create booking & proceed" at bounding box center [578, 473] width 150 height 27
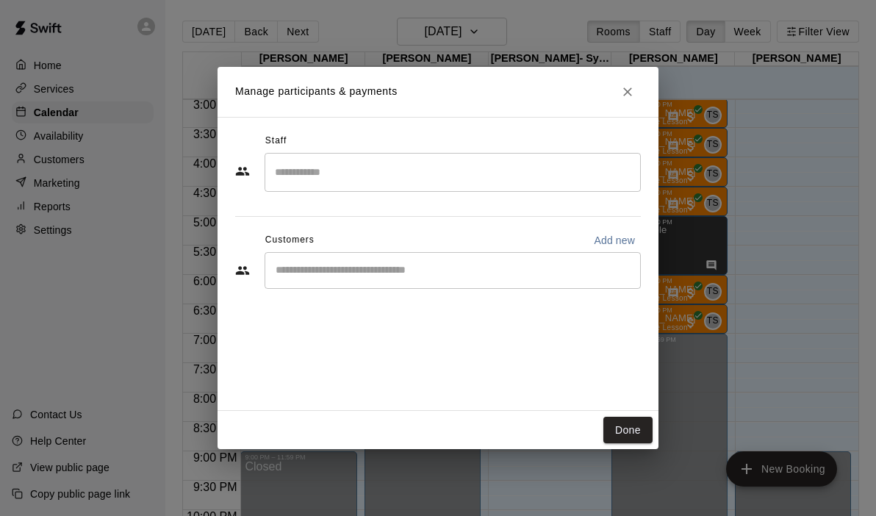
click at [339, 173] on input "Search staff" at bounding box center [452, 172] width 363 height 26
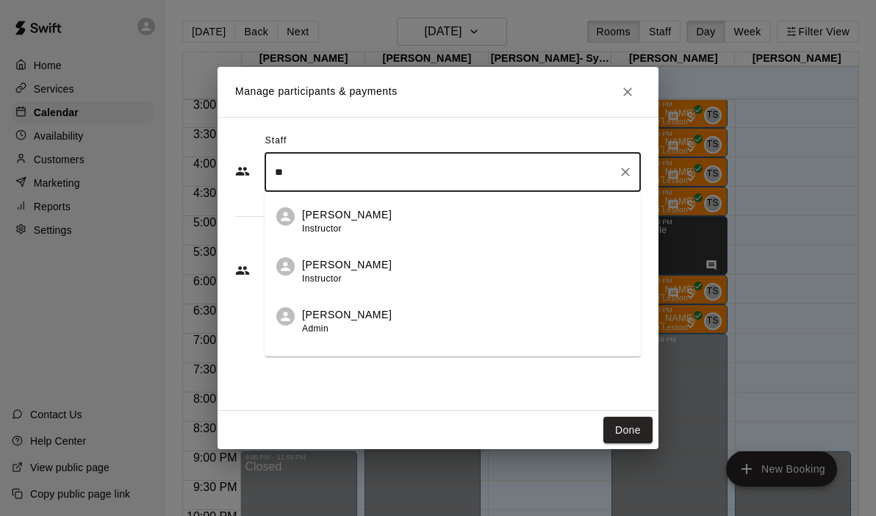
type input "*"
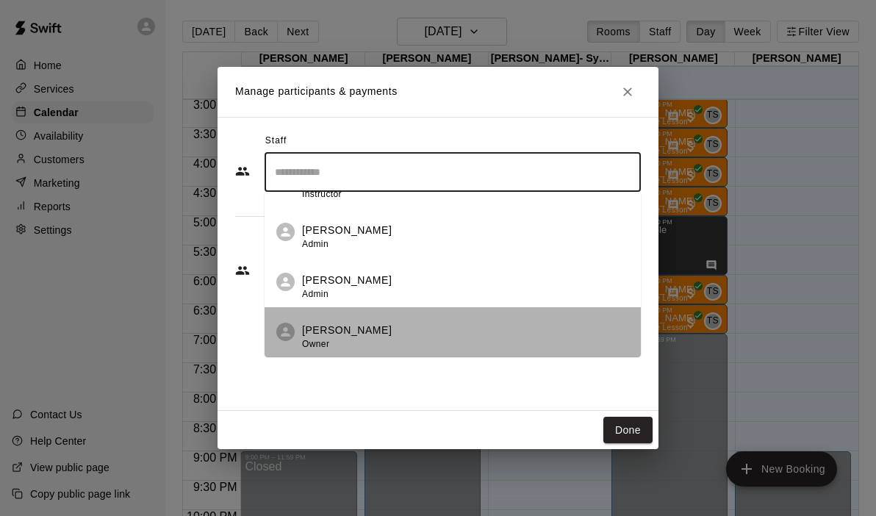
click at [309, 334] on p "[PERSON_NAME]" at bounding box center [347, 330] width 90 height 15
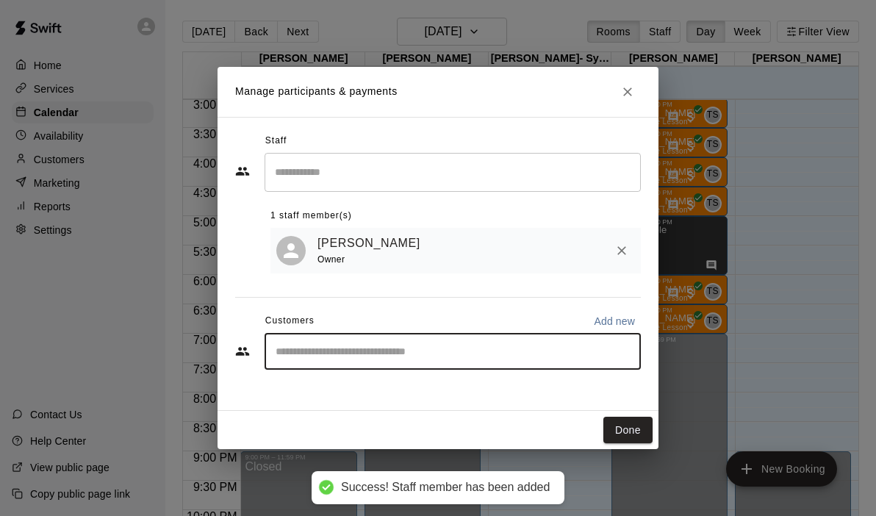
click at [315, 354] on input "Start typing to search customers..." at bounding box center [452, 351] width 363 height 15
type input "*****"
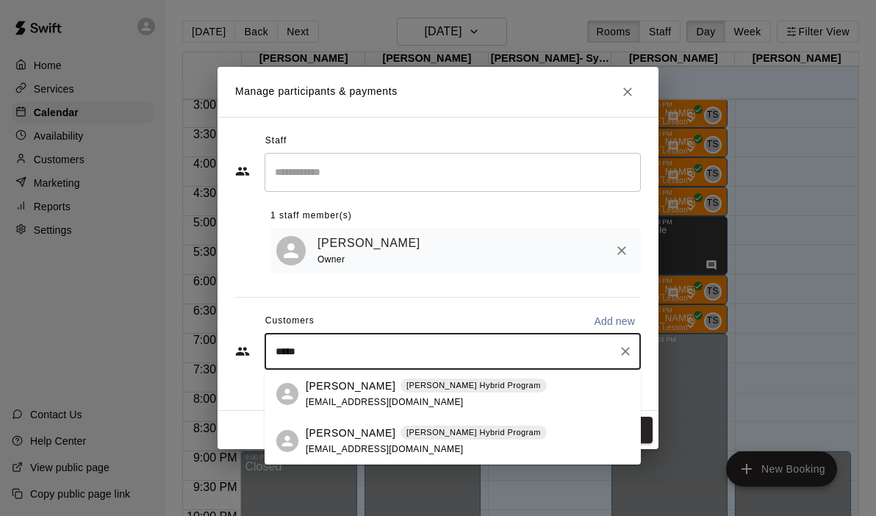
click at [304, 401] on div "[PERSON_NAME] [PERSON_NAME] Hybrid Program [EMAIL_ADDRESS][DOMAIN_NAME]" at bounding box center [453, 393] width 376 height 47
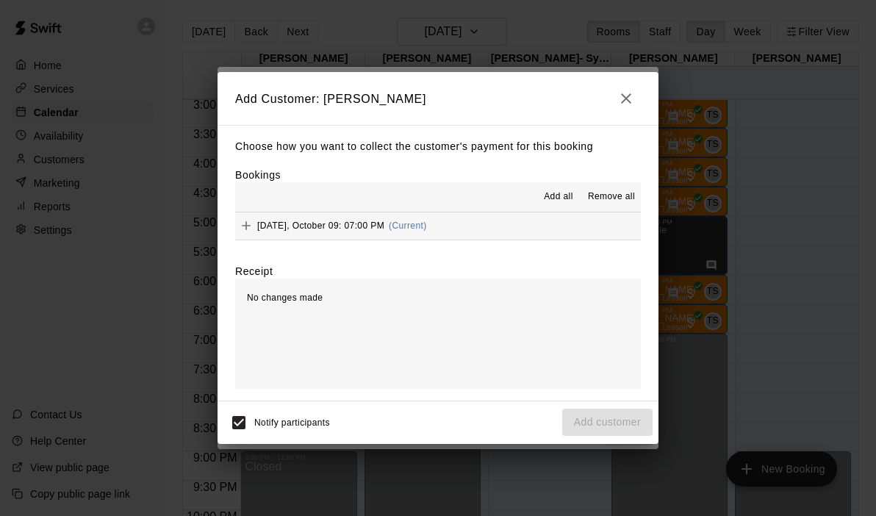
click at [484, 224] on button "[DATE], October 09: 07:00 PM (Current)" at bounding box center [438, 225] width 406 height 27
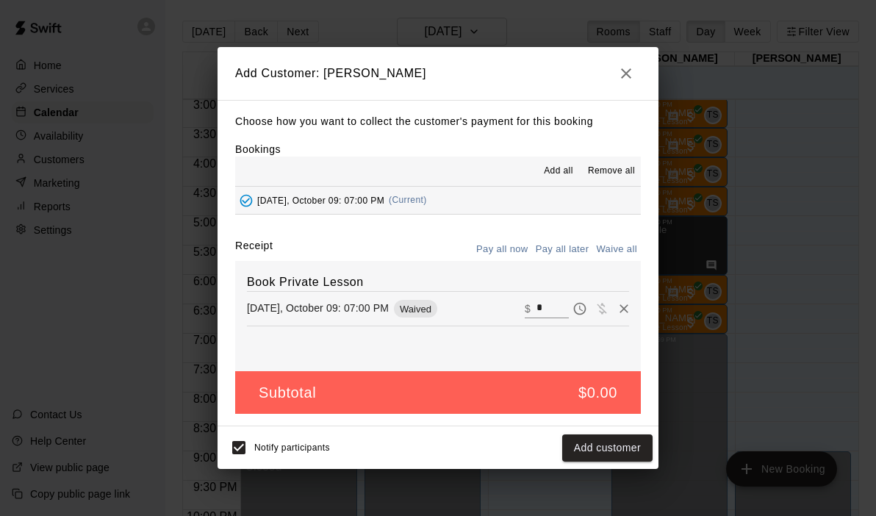
click at [545, 298] on div "​ $ *" at bounding box center [577, 309] width 104 height 22
click at [553, 314] on input "*" at bounding box center [553, 308] width 32 height 19
type input "***"
click at [604, 451] on button "Checkout" at bounding box center [618, 447] width 69 height 27
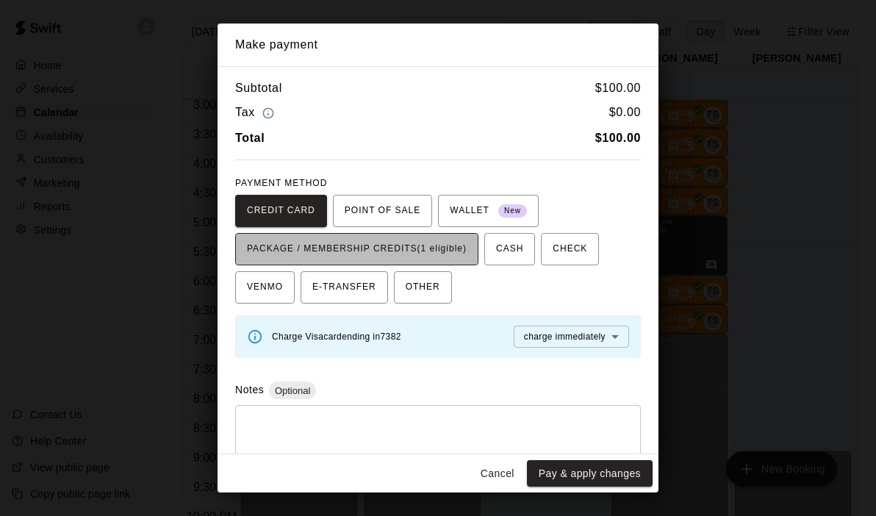
click at [451, 252] on span "PACKAGE / MEMBERSHIP CREDITS (1 eligible)" at bounding box center [357, 249] width 220 height 24
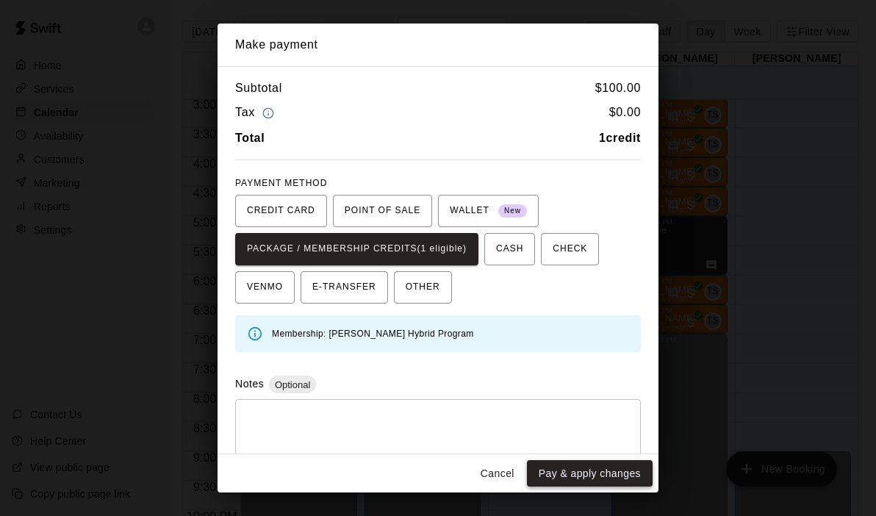
click at [581, 478] on button "Pay & apply changes" at bounding box center [590, 473] width 126 height 27
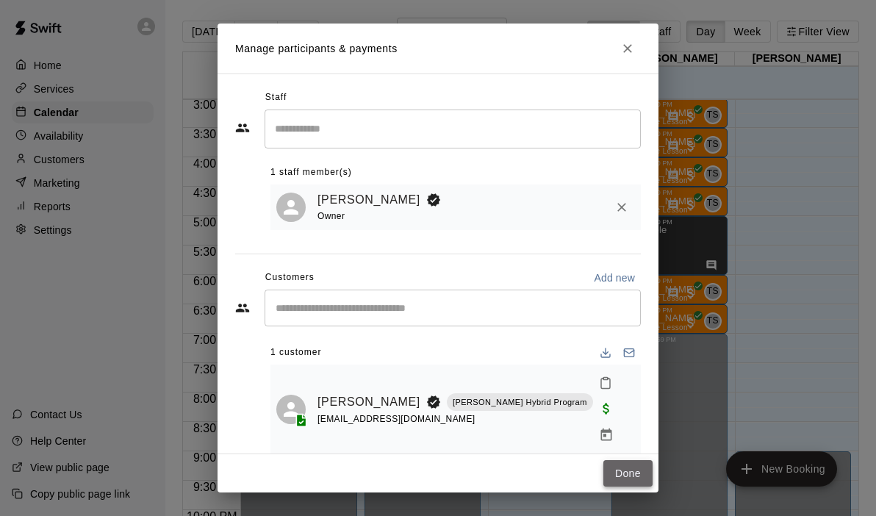
click at [630, 460] on button "Done" at bounding box center [627, 473] width 49 height 27
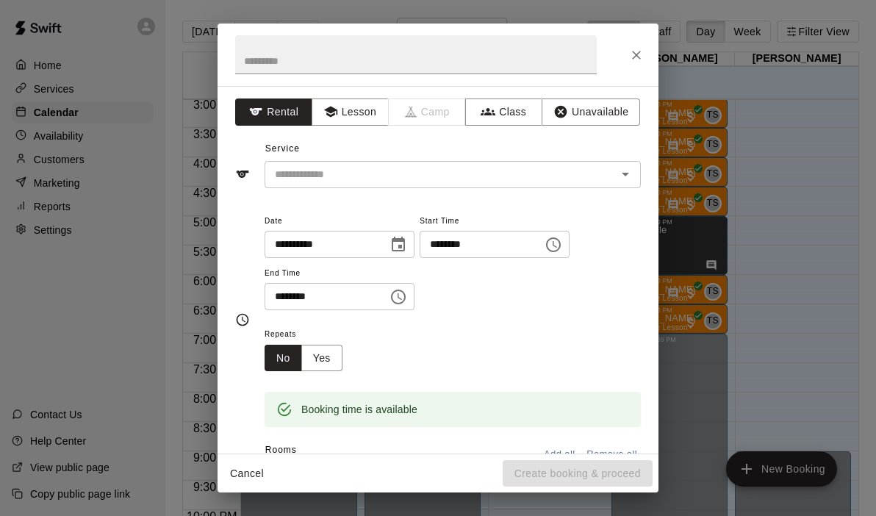
click at [333, 129] on div "**********" at bounding box center [438, 269] width 441 height 367
click at [345, 114] on button "Lesson" at bounding box center [350, 111] width 77 height 27
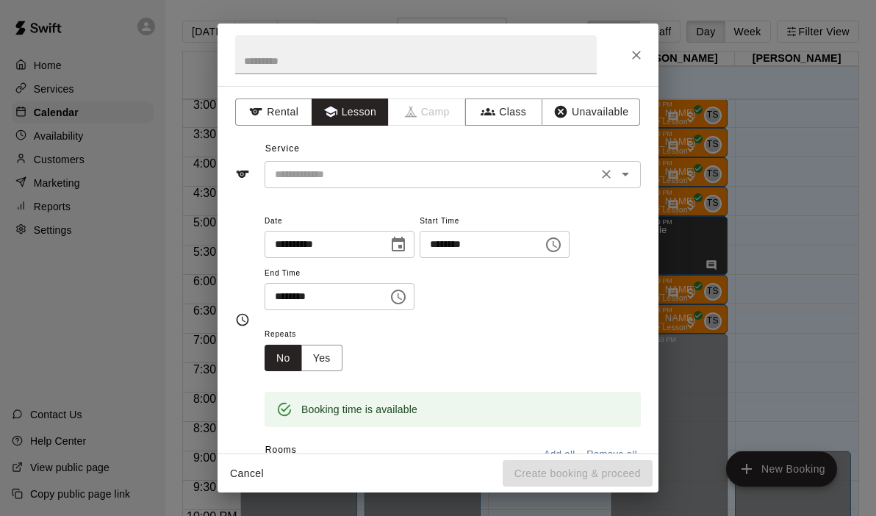
click at [624, 165] on icon "Open" at bounding box center [626, 174] width 18 height 18
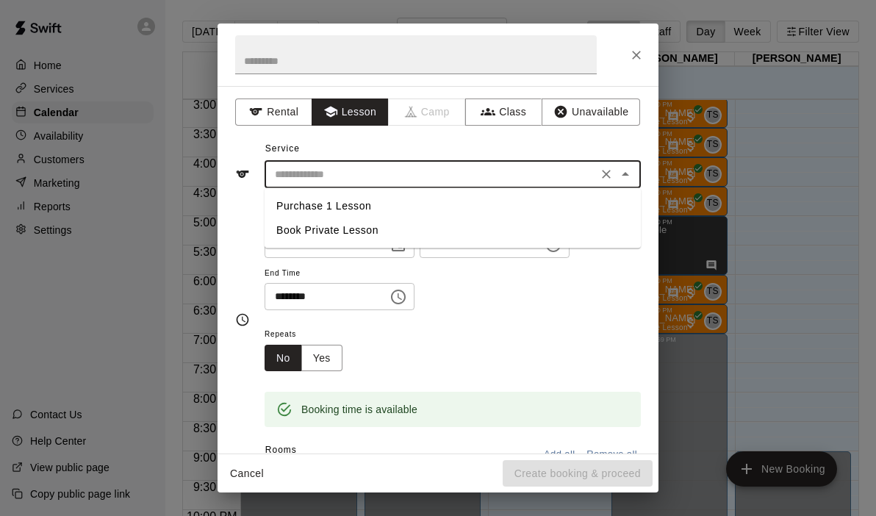
click at [306, 230] on li "Book Private Lesson" at bounding box center [453, 230] width 376 height 24
type input "**********"
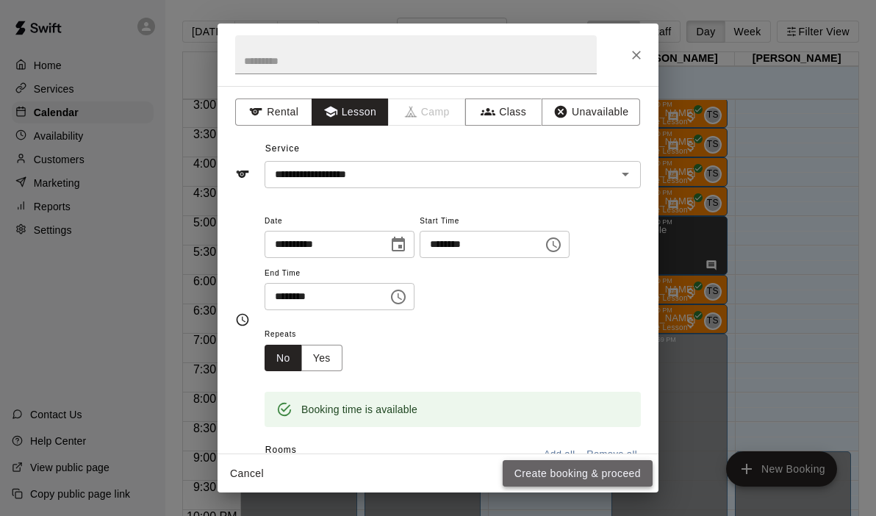
click at [534, 471] on button "Create booking & proceed" at bounding box center [578, 473] width 150 height 27
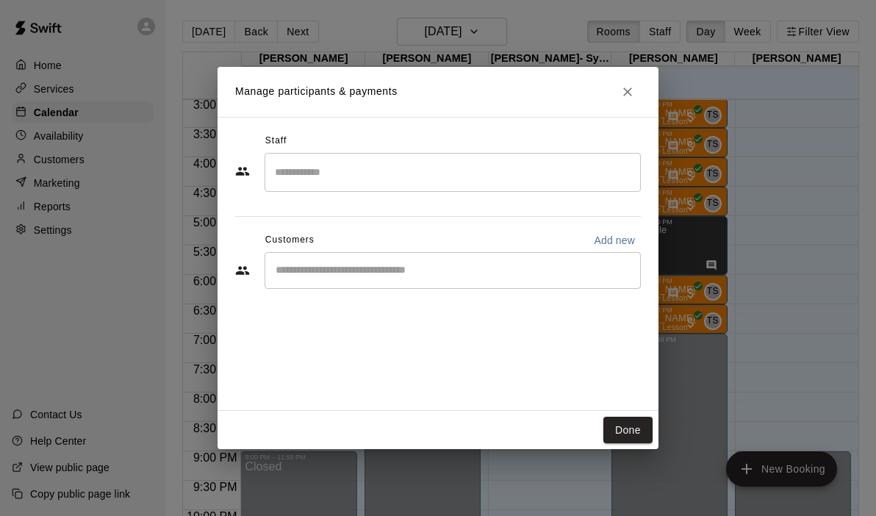
click at [388, 168] on input "Search staff" at bounding box center [452, 172] width 363 height 26
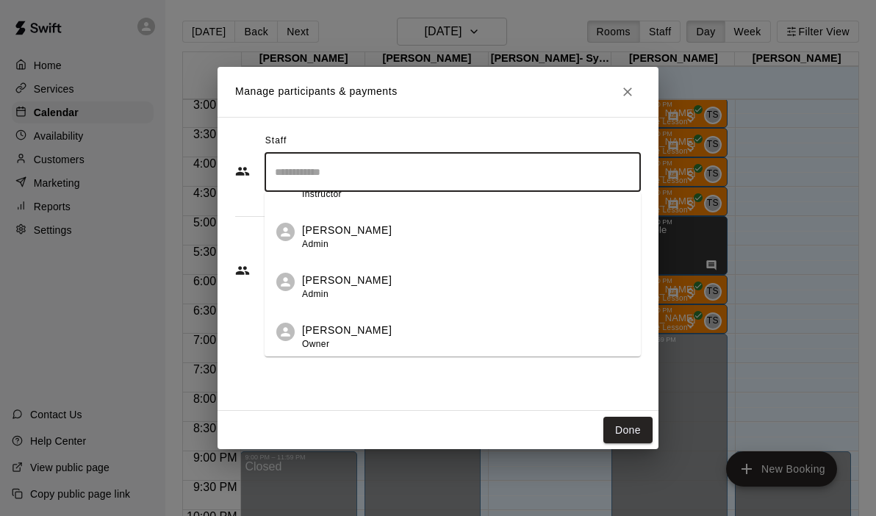
click at [347, 354] on li "[PERSON_NAME] Owner" at bounding box center [453, 332] width 376 height 50
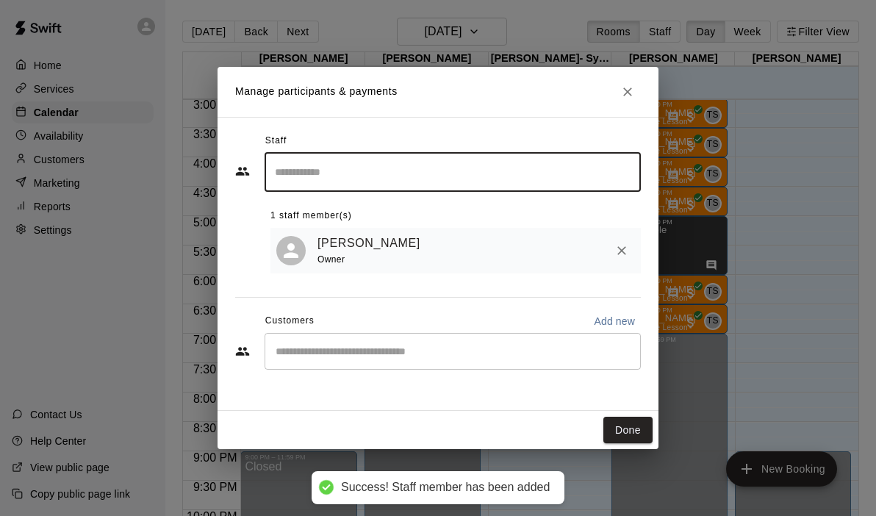
click at [347, 354] on input "Start typing to search customers..." at bounding box center [452, 351] width 363 height 15
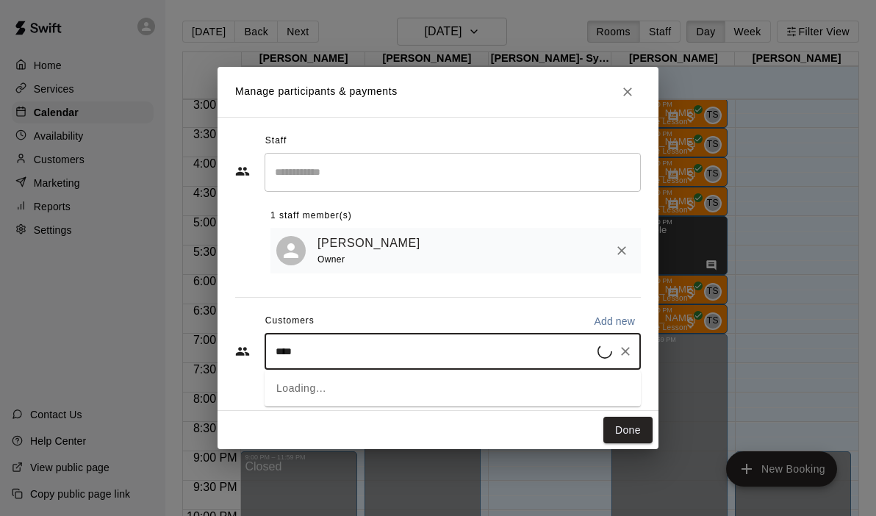
type input "*****"
click at [331, 391] on p "[PERSON_NAME]" at bounding box center [351, 386] width 90 height 15
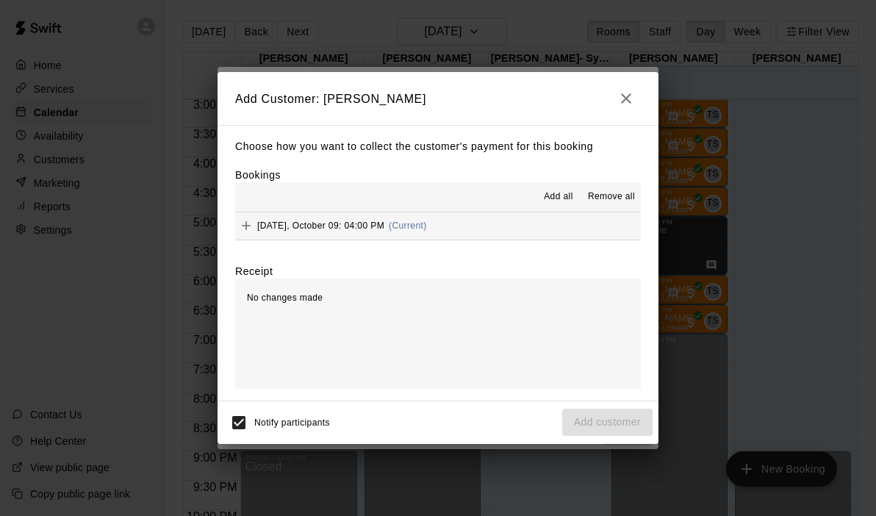
click at [499, 224] on button "[DATE], October 09: 04:00 PM (Current)" at bounding box center [438, 225] width 406 height 27
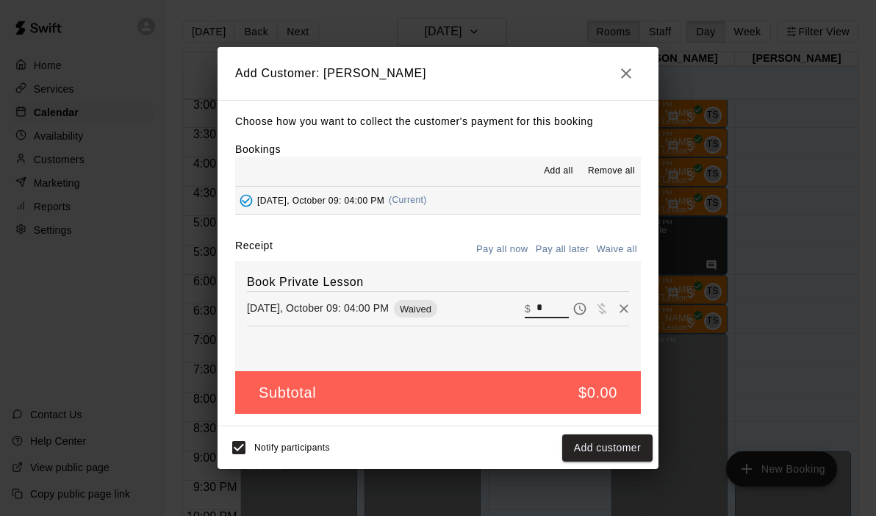
click at [550, 305] on input "*" at bounding box center [553, 308] width 32 height 19
type input "**"
click at [623, 456] on button "Checkout" at bounding box center [618, 447] width 69 height 27
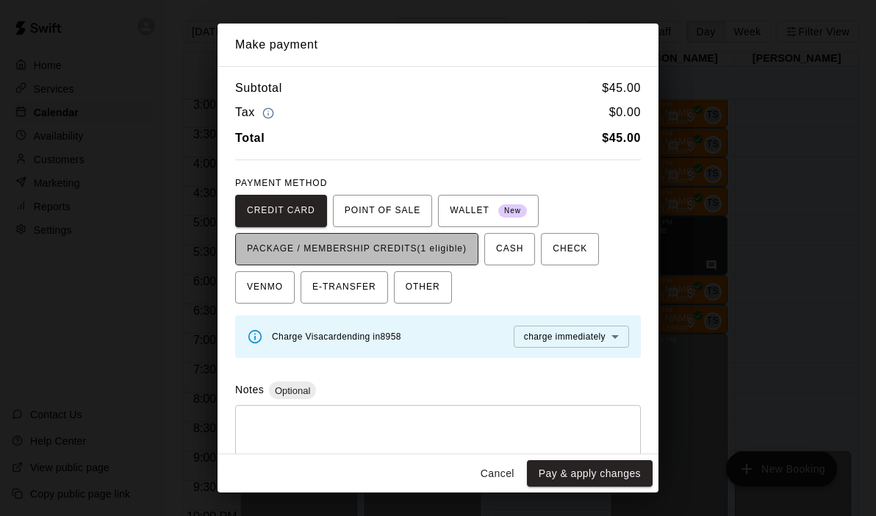
click at [454, 259] on span "PACKAGE / MEMBERSHIP CREDITS (1 eligible)" at bounding box center [357, 249] width 220 height 24
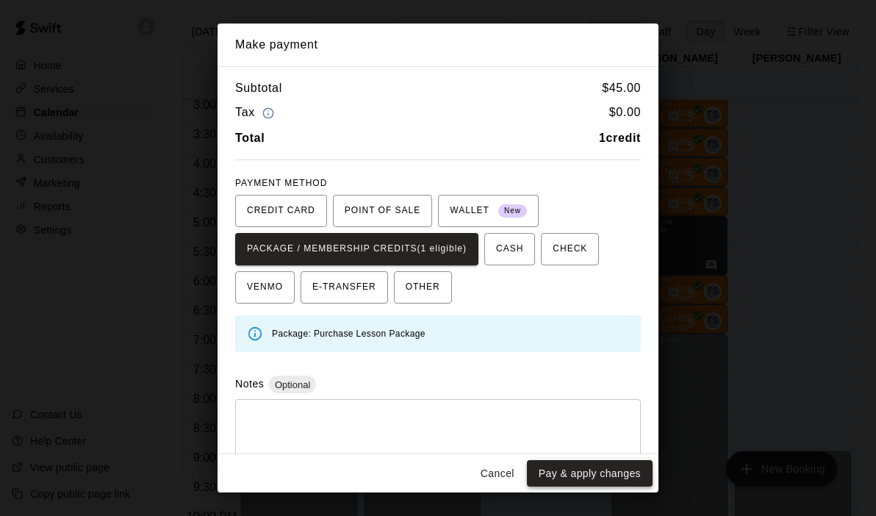
click at [601, 472] on button "Pay & apply changes" at bounding box center [590, 473] width 126 height 27
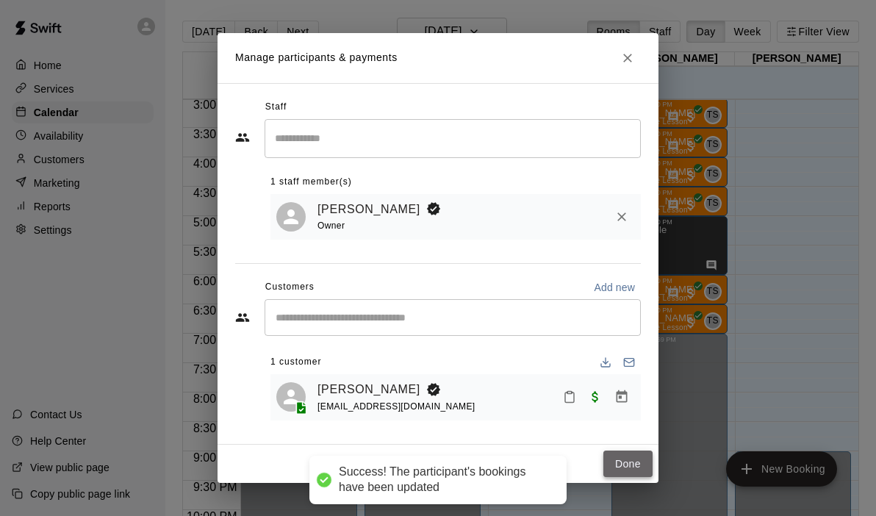
click at [625, 456] on button "Done" at bounding box center [627, 464] width 49 height 27
